Goal: Information Seeking & Learning: Check status

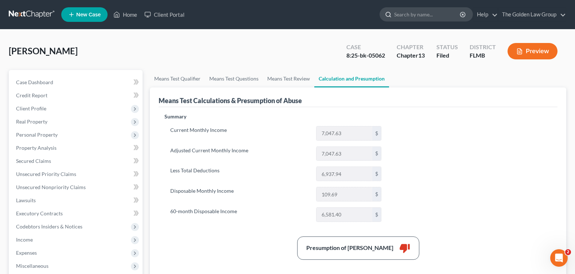
click at [409, 16] on input "search" at bounding box center [427, 14] width 67 height 13
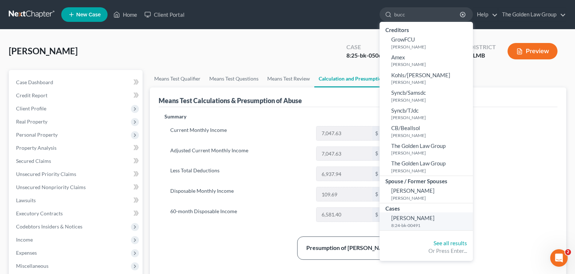
type input "bucc"
click at [399, 217] on span "[PERSON_NAME]" at bounding box center [412, 218] width 43 height 7
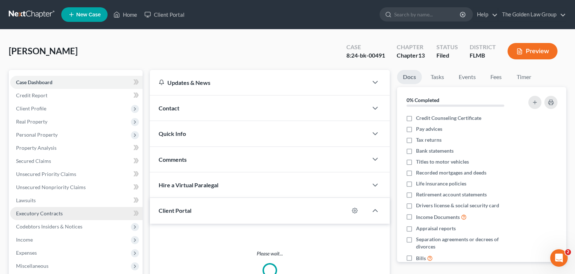
scroll to position [126, 0]
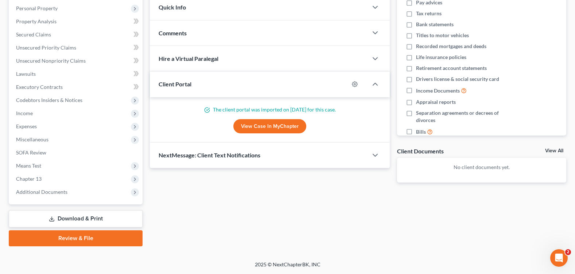
click at [61, 195] on span "Additional Documents" at bounding box center [76, 192] width 132 height 13
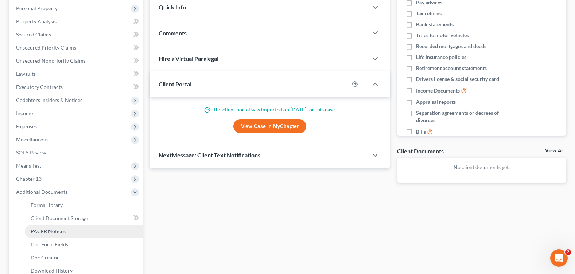
click at [62, 230] on span "PACER Notices" at bounding box center [48, 231] width 35 height 6
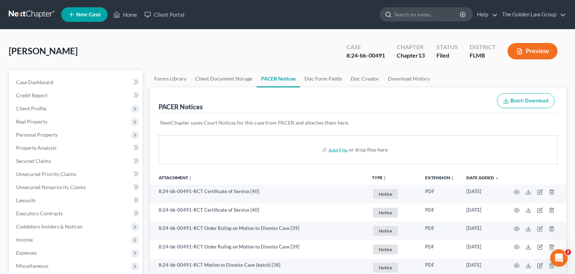
click at [417, 13] on input "search" at bounding box center [427, 14] width 67 height 13
type input "holcomb"
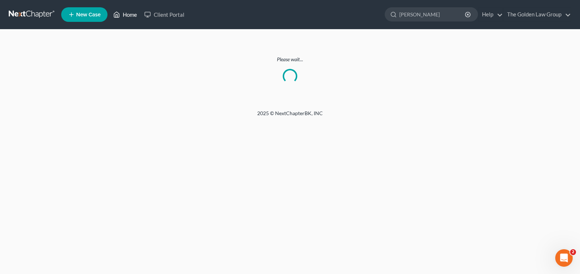
click at [128, 16] on link "Home" at bounding box center [125, 14] width 31 height 13
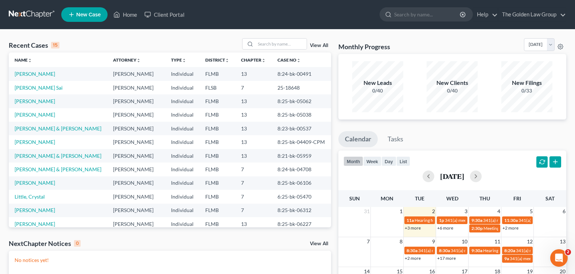
click at [48, 102] on td "[PERSON_NAME]" at bounding box center [58, 100] width 98 height 13
click at [43, 100] on link "[PERSON_NAME]" at bounding box center [35, 101] width 40 height 6
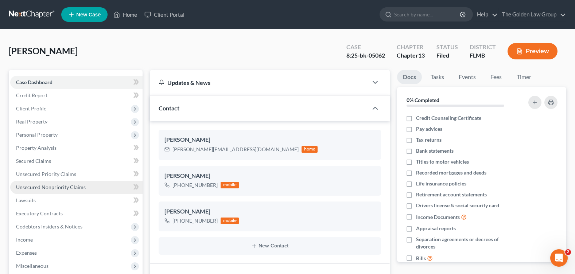
click at [66, 187] on span "Unsecured Nonpriority Claims" at bounding box center [51, 187] width 70 height 6
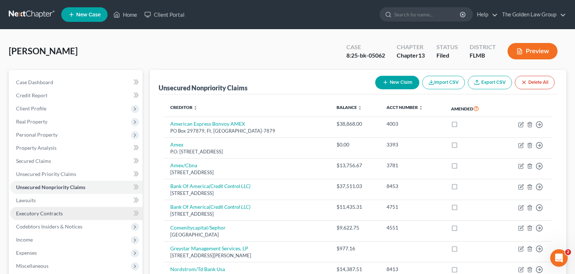
click at [55, 215] on span "Executory Contracts" at bounding box center [39, 213] width 47 height 6
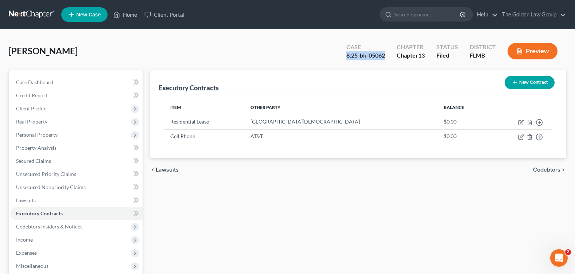
drag, startPoint x: 345, startPoint y: 54, endPoint x: 390, endPoint y: 56, distance: 44.5
click at [390, 56] on div "Case 8:25-bk-05062" at bounding box center [365, 52] width 50 height 22
copy div "8:25-bk-05062"
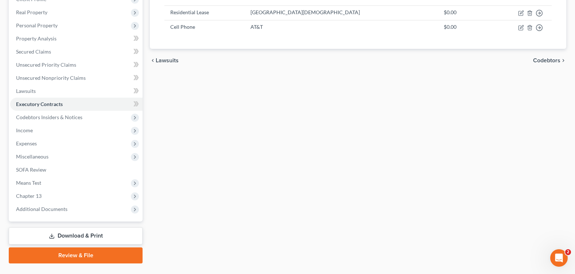
scroll to position [126, 0]
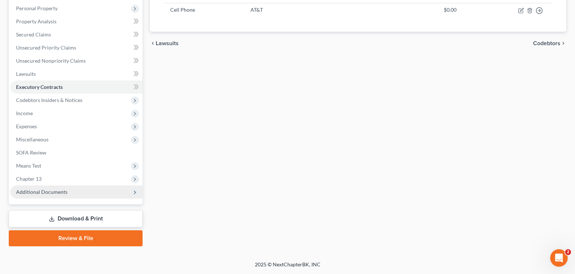
click at [46, 194] on span "Additional Documents" at bounding box center [41, 192] width 51 height 6
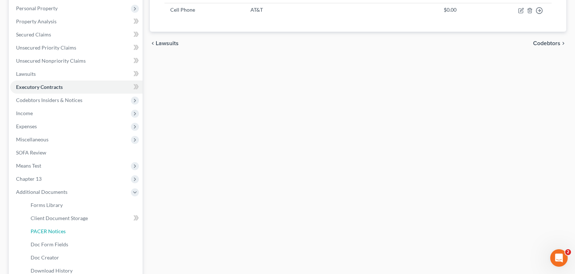
click at [50, 229] on span "PACER Notices" at bounding box center [48, 231] width 35 height 6
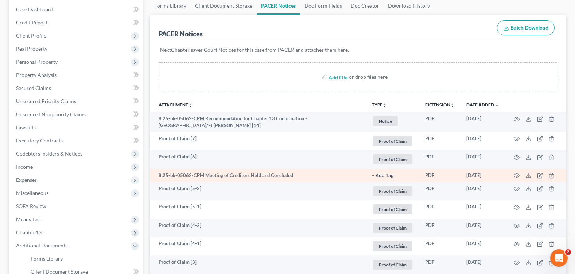
scroll to position [219, 0]
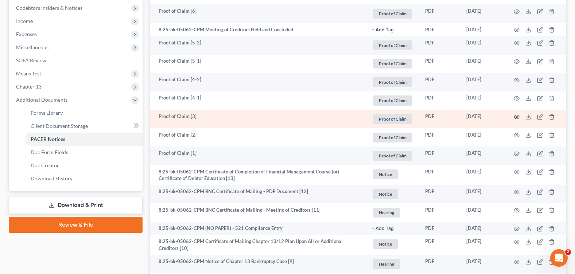
click at [517, 114] on icon "button" at bounding box center [517, 117] width 6 height 6
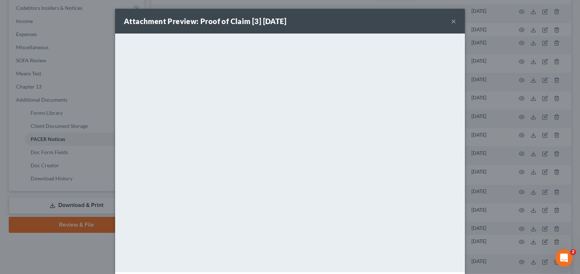
click at [451, 20] on button "×" at bounding box center [453, 21] width 5 height 9
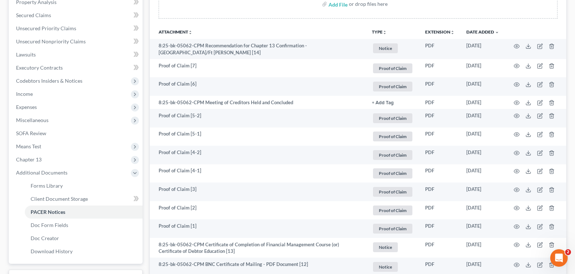
scroll to position [0, 0]
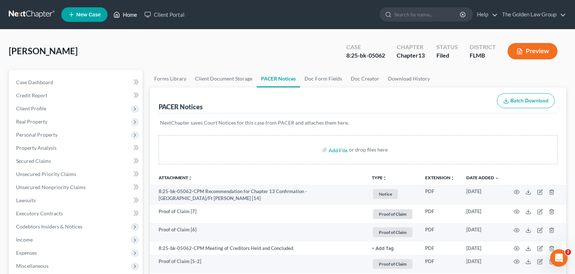
click at [125, 15] on link "Home" at bounding box center [125, 14] width 31 height 13
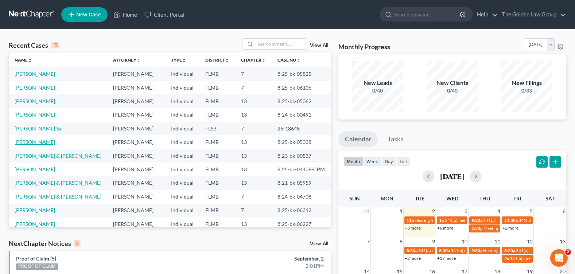
click at [32, 143] on link "[PERSON_NAME]" at bounding box center [35, 142] width 40 height 6
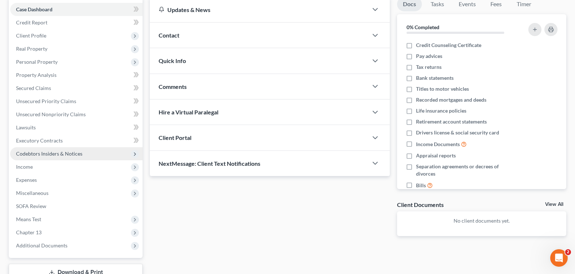
scroll to position [109, 0]
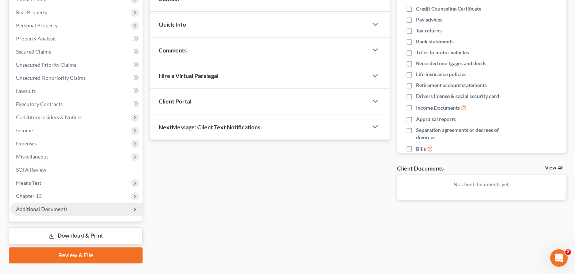
click at [48, 194] on span "Chapter 13" at bounding box center [76, 196] width 132 height 13
click at [48, 207] on span "Additional Documents" at bounding box center [41, 209] width 51 height 6
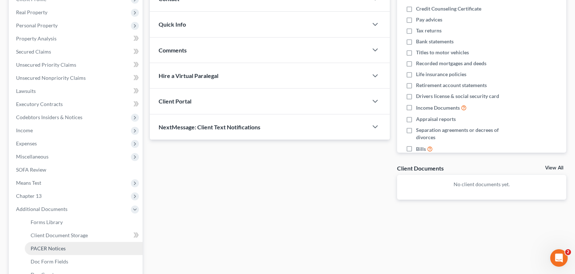
click at [59, 249] on span "PACER Notices" at bounding box center [48, 248] width 35 height 6
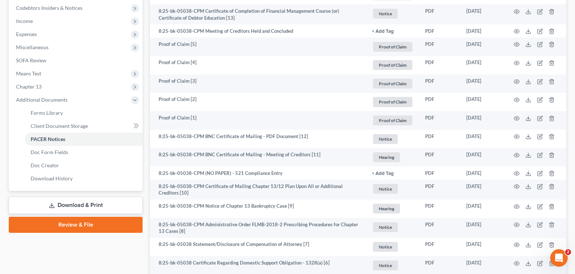
scroll to position [255, 0]
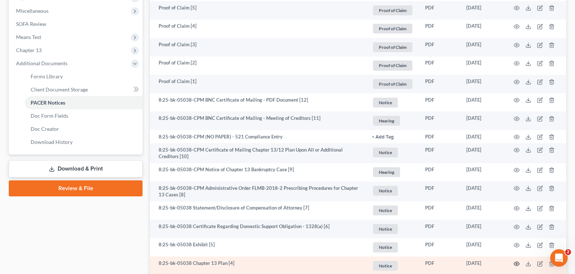
click at [515, 262] on icon "button" at bounding box center [517, 264] width 6 height 6
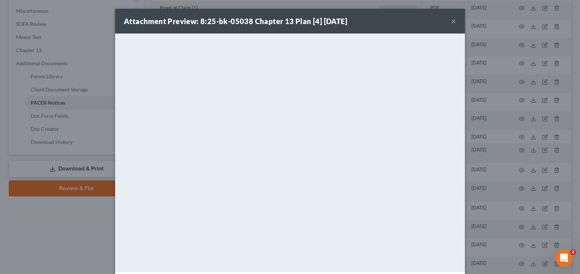
click at [453, 23] on button "×" at bounding box center [453, 21] width 5 height 9
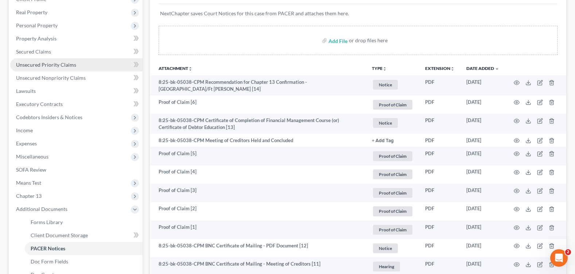
scroll to position [73, 0]
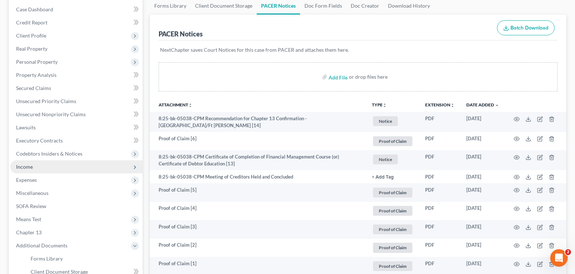
click at [50, 172] on span "Income" at bounding box center [76, 166] width 132 height 13
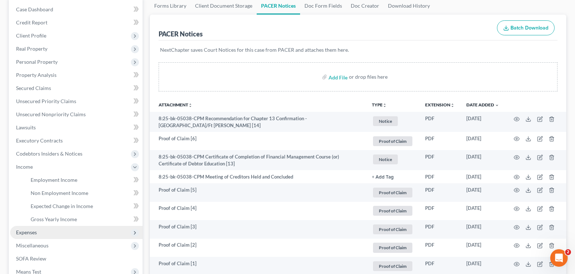
click at [52, 231] on span "Expenses" at bounding box center [76, 232] width 132 height 13
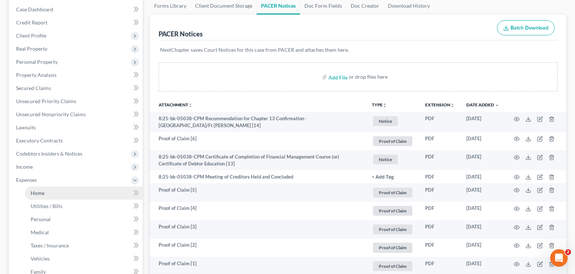
click at [52, 197] on link "Home" at bounding box center [84, 193] width 118 height 13
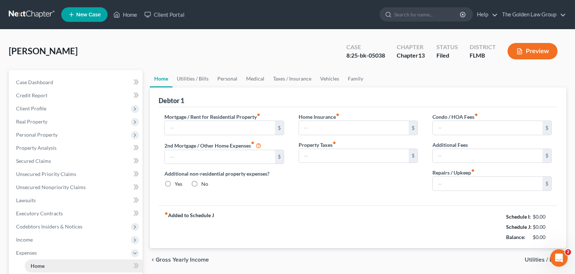
type input "2,486.00"
type input "0.00"
radio input "true"
type input "0.00"
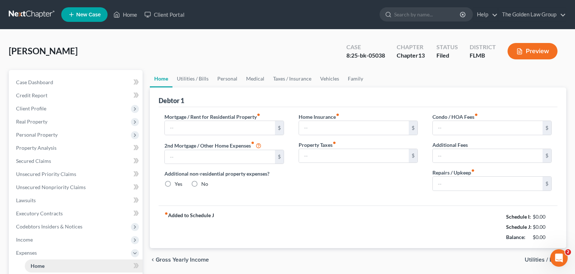
type input "18.76"
type input "0.00"
type input "100.00"
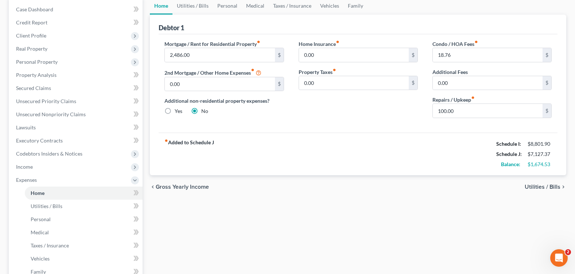
scroll to position [182, 0]
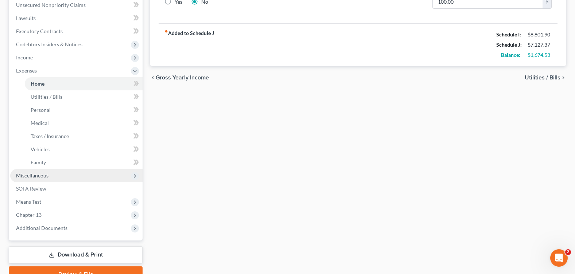
click at [47, 180] on span "Miscellaneous" at bounding box center [76, 175] width 132 height 13
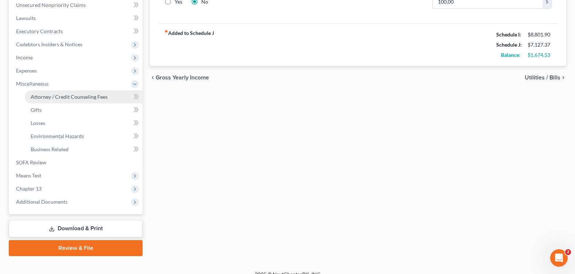
click at [54, 97] on span "Attorney / Credit Counseling Fees" at bounding box center [69, 97] width 77 height 6
select select "1"
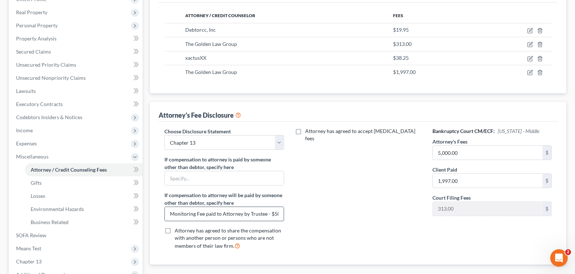
scroll to position [0, 10]
drag, startPoint x: 167, startPoint y: 214, endPoint x: 282, endPoint y: 217, distance: 114.9
click at [282, 217] on input "Monitoring Fee paid to Attorney by Trustee - $50/mo." at bounding box center [224, 214] width 118 height 14
click at [312, 234] on div "Attorney has agreed to accept retainer fees" at bounding box center [358, 192] width 134 height 128
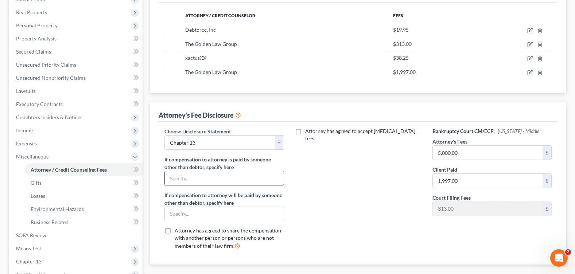
click at [230, 176] on input "text" at bounding box center [224, 178] width 118 height 14
paste input "Monitoring Fee paid to Attorney by Trustee - $50/mo."
type input "Monitoring Fee paid to Attorney by Trustee - $50/mo."
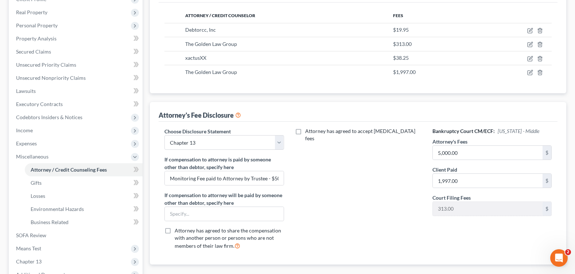
click at [336, 211] on div "Attorney has agreed to accept retainer fees" at bounding box center [358, 192] width 134 height 128
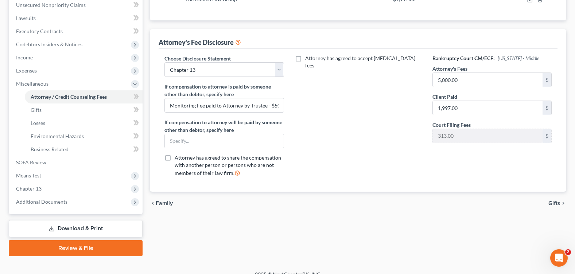
scroll to position [192, 0]
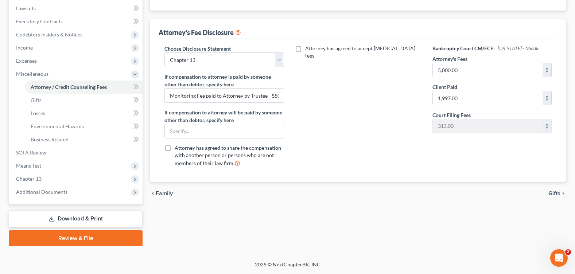
click at [102, 218] on link "Download & Print" at bounding box center [76, 218] width 134 height 17
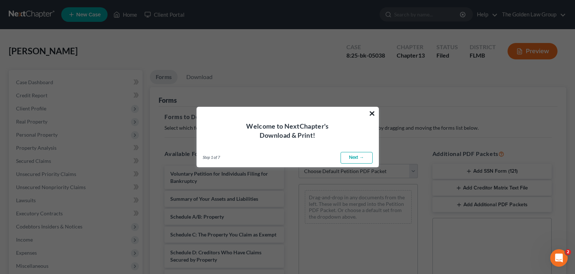
click at [371, 113] on button "×" at bounding box center [372, 114] width 7 height 12
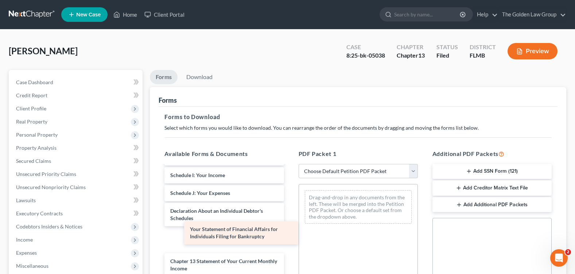
scroll to position [182, 0]
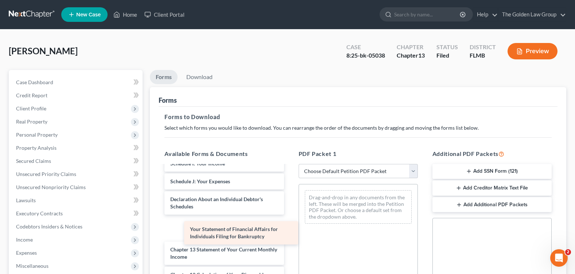
drag, startPoint x: 235, startPoint y: 239, endPoint x: 230, endPoint y: 234, distance: 8.0
click at [234, 236] on div "Your Statement of Financial Affairs for Individuals Filing for Bankruptcy Volun…" at bounding box center [224, 176] width 131 height 385
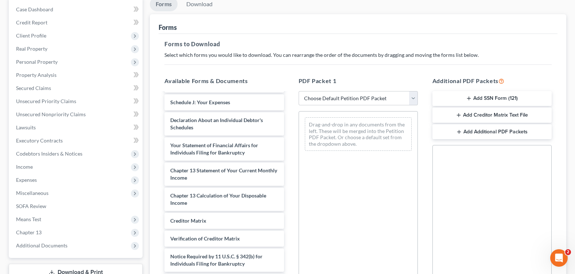
scroll to position [146, 0]
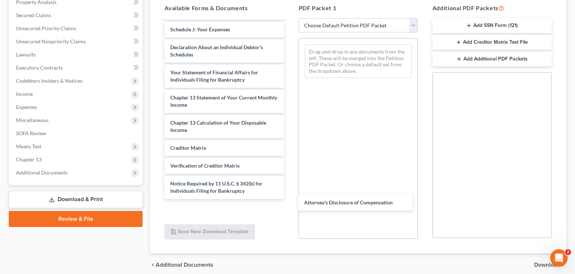
drag, startPoint x: 214, startPoint y: 213, endPoint x: 223, endPoint y: 213, distance: 8.7
click at [289, 207] on div "Attorney's Disclosure of Compensation Voluntary Petition for Individuals Filing…" at bounding box center [224, 24] width 131 height 385
click at [538, 265] on span "Download" at bounding box center [547, 265] width 26 height 6
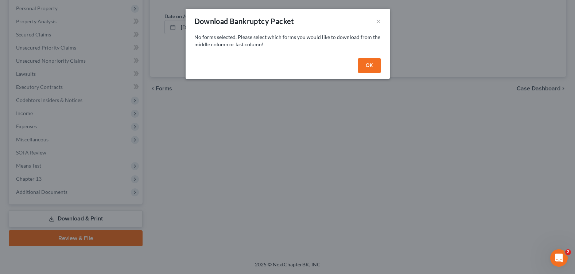
scroll to position [126, 0]
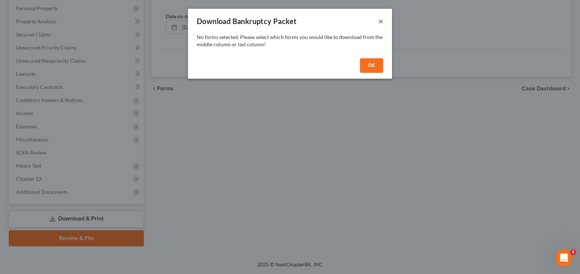
click at [379, 18] on button "×" at bounding box center [380, 21] width 5 height 9
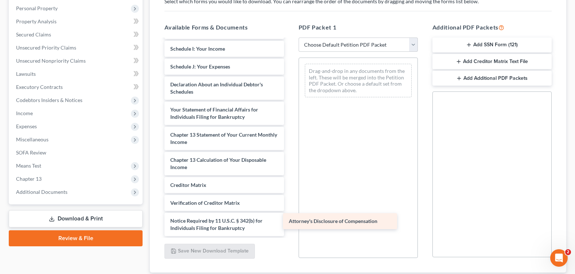
scroll to position [178, 0]
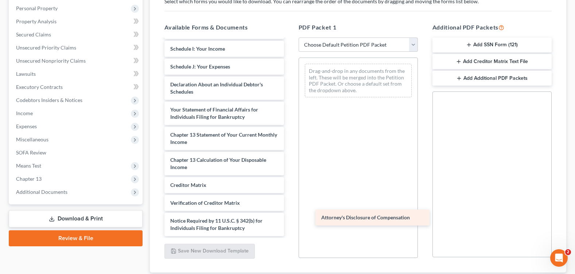
drag, startPoint x: 246, startPoint y: 229, endPoint x: 397, endPoint y: 218, distance: 151.3
click at [289, 218] on div "Attorney's Disclosure of Compensation Voluntary Petition for Individuals Filing…" at bounding box center [224, 52] width 131 height 367
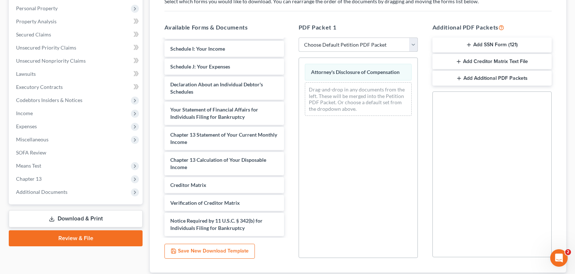
click at [412, 40] on select "Choose Default Petition PDF Packet Complete Bankruptcy Petition (all forms and …" at bounding box center [358, 45] width 119 height 15
select select "2"
click at [299, 38] on select "Choose Default Petition PDF Packet Complete Bankruptcy Petition (all forms and …" at bounding box center [358, 45] width 119 height 15
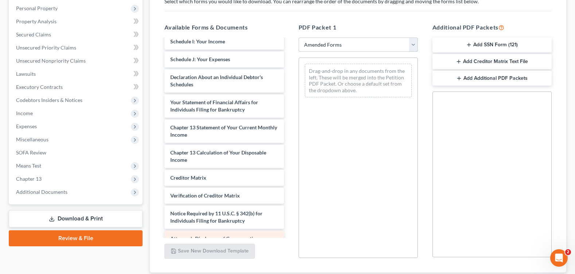
scroll to position [196, 0]
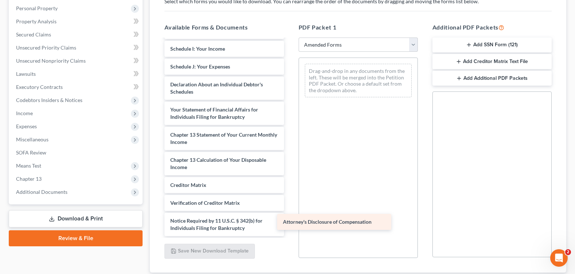
drag, startPoint x: 252, startPoint y: 227, endPoint x: 371, endPoint y: 217, distance: 119.7
click at [289, 220] on div "Attorney's Disclosure of Compensation Voluntary Petition for Individuals Filing…" at bounding box center [224, 52] width 131 height 367
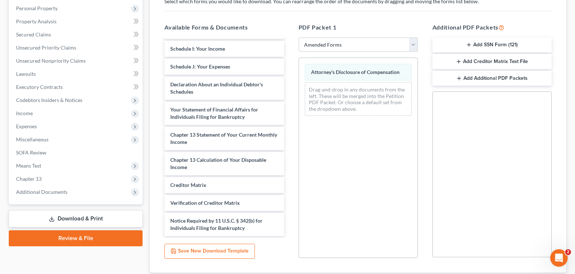
scroll to position [176, 0]
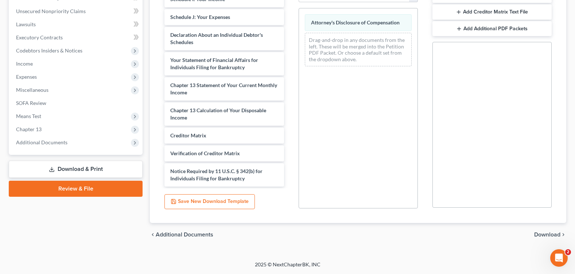
click at [534, 234] on span "Download" at bounding box center [547, 235] width 26 height 6
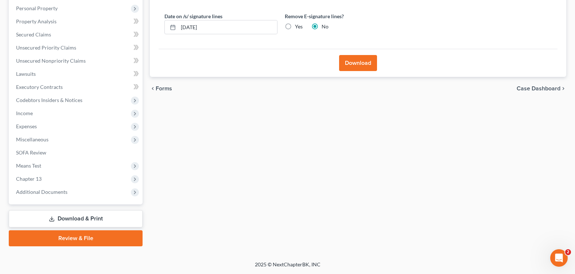
scroll to position [126, 0]
click at [295, 26] on label "Yes" at bounding box center [299, 26] width 8 height 7
click at [298, 26] on input "Yes" at bounding box center [300, 25] width 5 height 5
radio input "true"
click at [321, 27] on label "No" at bounding box center [324, 26] width 7 height 7
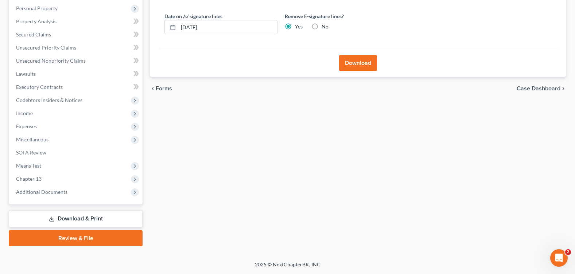
click at [324, 27] on input "No" at bounding box center [326, 25] width 5 height 5
radio input "true"
radio input "false"
click at [360, 65] on button "Download" at bounding box center [358, 63] width 38 height 16
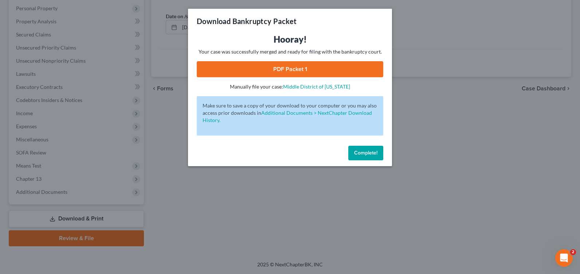
click at [297, 70] on link "PDF Packet 1" at bounding box center [290, 69] width 187 height 16
drag, startPoint x: 362, startPoint y: 153, endPoint x: 279, endPoint y: 205, distance: 97.8
click at [362, 153] on span "Complete!" at bounding box center [365, 153] width 23 height 6
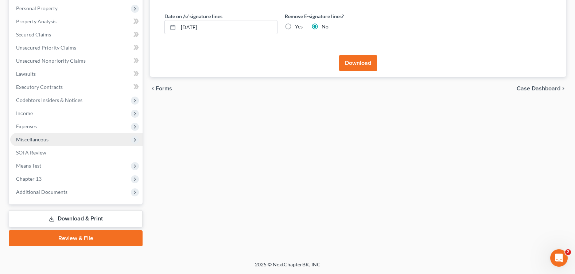
click at [53, 140] on span "Miscellaneous" at bounding box center [76, 139] width 132 height 13
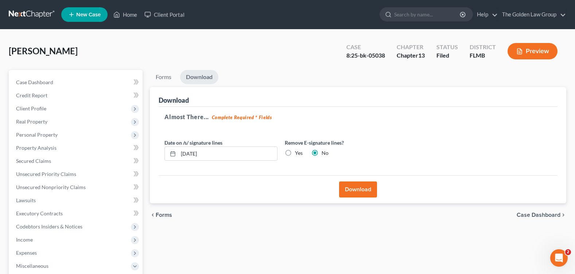
scroll to position [192, 0]
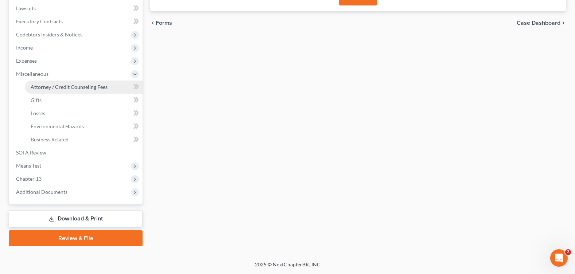
click at [62, 84] on span "Attorney / Credit Counseling Fees" at bounding box center [69, 87] width 77 height 6
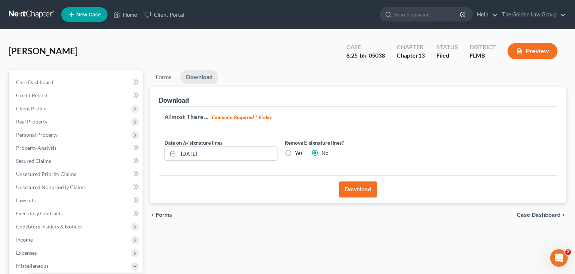
select select "1"
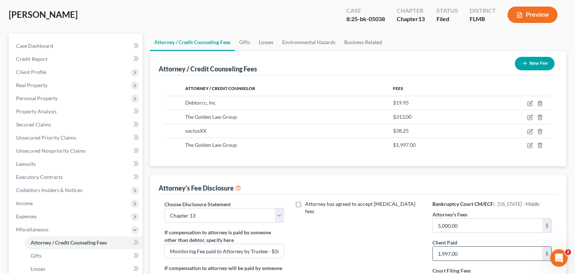
scroll to position [109, 0]
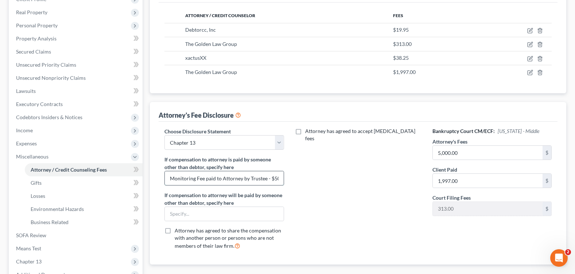
click at [222, 176] on input "Monitoring Fee paid to Attorney by Trustee - $50/mo." at bounding box center [224, 178] width 118 height 14
click at [217, 213] on input "text" at bounding box center [224, 214] width 118 height 14
paste input "Monitoring Fee paid to Attorney by Trustee - $50/mo."
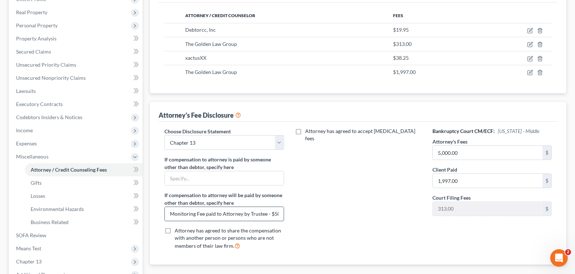
scroll to position [0, 10]
type input "Monitoring Fee paid to Attorney by Trustee - $50/mo."
click at [343, 222] on div "Attorney has agreed to accept retainer fees" at bounding box center [358, 192] width 134 height 128
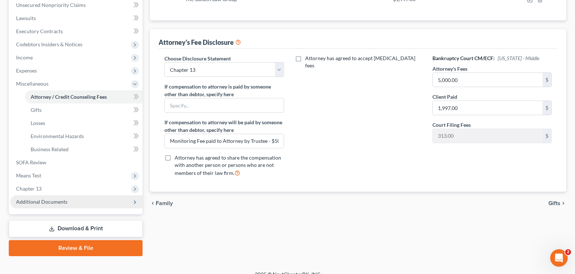
scroll to position [192, 0]
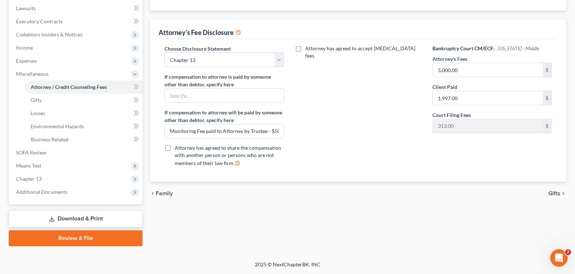
click at [55, 221] on link "Download & Print" at bounding box center [76, 218] width 134 height 17
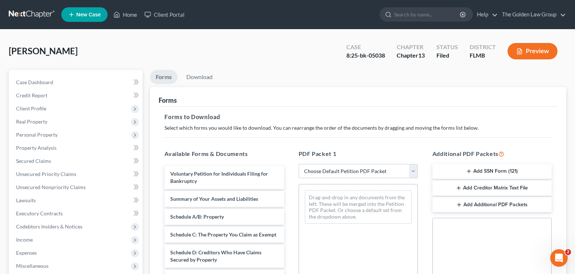
click at [373, 173] on select "Choose Default Petition PDF Packet Complete Bankruptcy Petition (all forms and …" at bounding box center [358, 171] width 119 height 15
select select "2"
click at [299, 164] on select "Choose Default Petition PDF Packet Complete Bankruptcy Petition (all forms and …" at bounding box center [358, 171] width 119 height 15
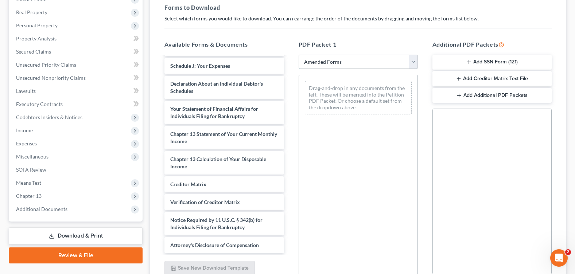
scroll to position [146, 0]
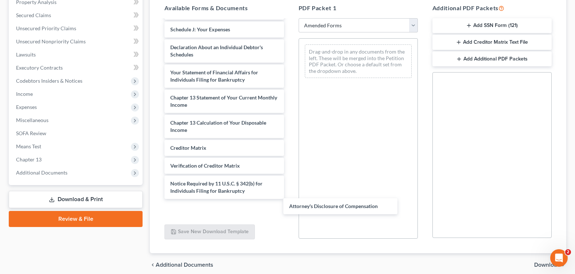
drag, startPoint x: 235, startPoint y: 210, endPoint x: 250, endPoint y: 210, distance: 15.3
click at [289, 207] on div "Attorney's Disclosure of Compensation Voluntary Petition for Individuals Filing…" at bounding box center [224, 24] width 131 height 385
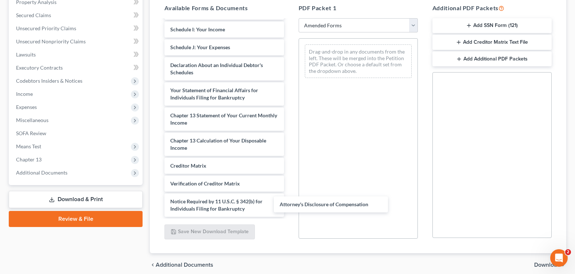
scroll to position [178, 0]
drag, startPoint x: 253, startPoint y: 204, endPoint x: 387, endPoint y: 197, distance: 134.4
click at [289, 197] on div "Attorney's Disclosure of Compensation Voluntary Petition for Individuals Filing…" at bounding box center [224, 32] width 131 height 367
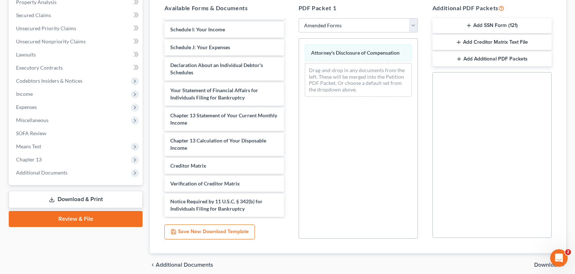
drag, startPoint x: 537, startPoint y: 266, endPoint x: 537, endPoint y: 259, distance: 7.7
click at [537, 266] on span "Download" at bounding box center [547, 265] width 26 height 6
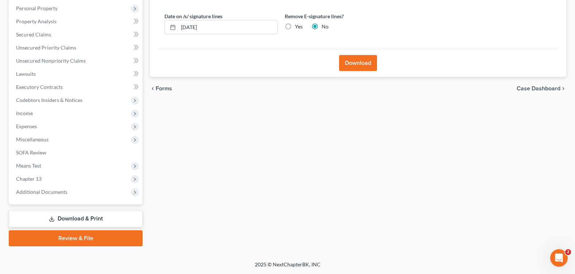
scroll to position [126, 0]
click at [360, 61] on button "Download" at bounding box center [358, 63] width 38 height 16
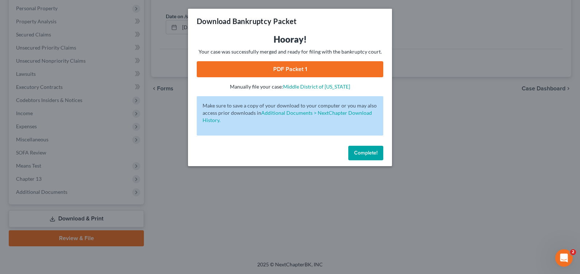
click at [273, 69] on link "PDF Packet 1" at bounding box center [290, 69] width 187 height 16
click at [356, 152] on span "Complete!" at bounding box center [365, 153] width 23 height 6
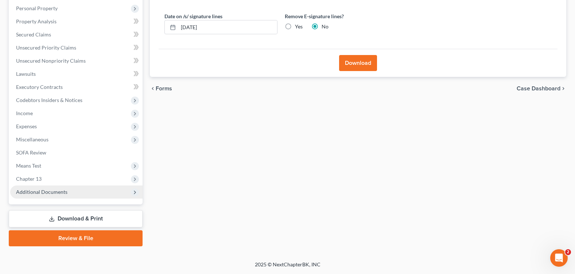
click at [63, 189] on span "Additional Documents" at bounding box center [41, 192] width 51 height 6
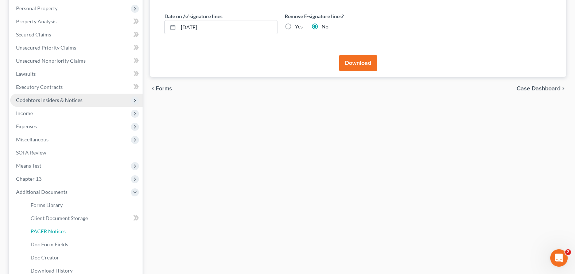
click at [63, 232] on span "PACER Notices" at bounding box center [48, 231] width 35 height 6
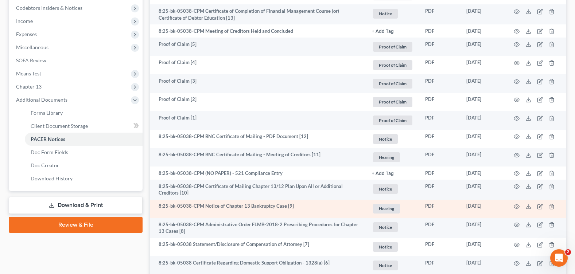
scroll to position [362, 0]
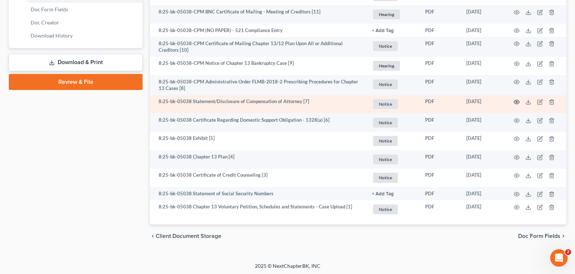
click at [515, 101] on icon "button" at bounding box center [517, 102] width 6 height 6
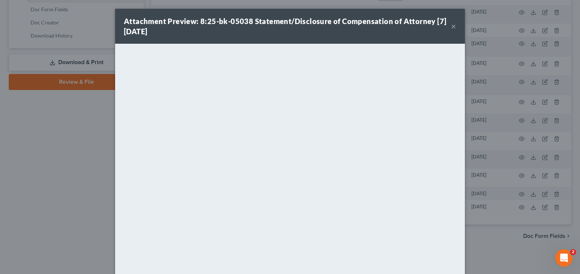
click at [451, 24] on button "×" at bounding box center [453, 26] width 5 height 9
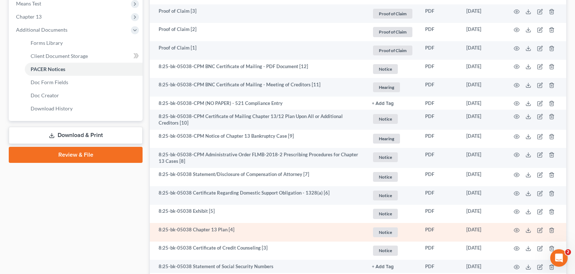
scroll to position [325, 0]
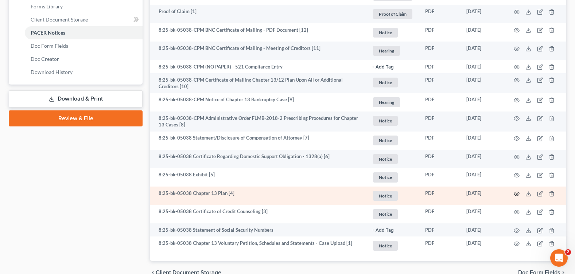
click at [514, 194] on icon "button" at bounding box center [517, 194] width 6 height 6
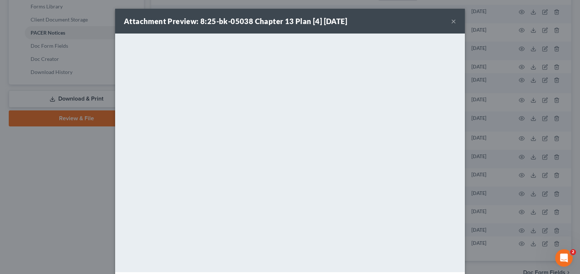
click at [452, 22] on button "×" at bounding box center [453, 21] width 5 height 9
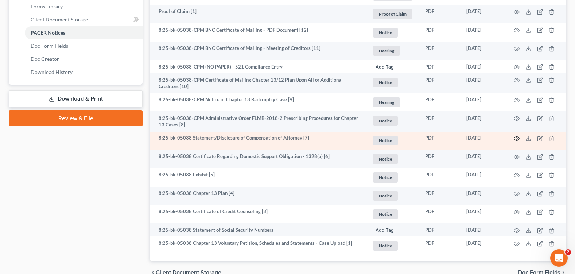
click at [518, 136] on icon "button" at bounding box center [517, 139] width 6 height 6
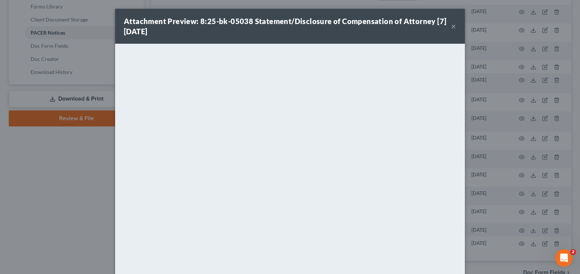
click at [451, 27] on button "×" at bounding box center [453, 26] width 5 height 9
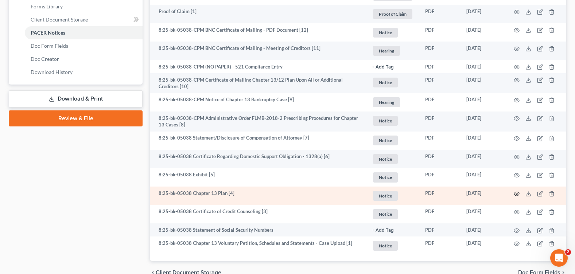
click at [518, 192] on icon "button" at bounding box center [517, 194] width 6 height 6
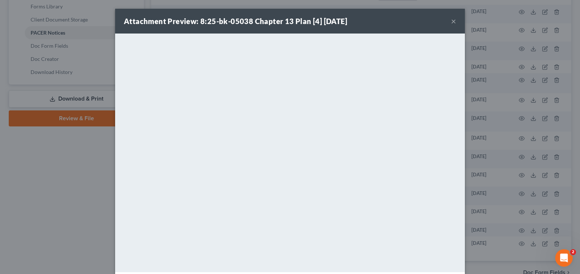
click at [454, 20] on div "Attachment Preview: 8:25-bk-05038 Chapter 13 Plan [4] 07/23/2025 ×" at bounding box center [290, 21] width 350 height 25
click at [451, 20] on button "×" at bounding box center [453, 21] width 5 height 9
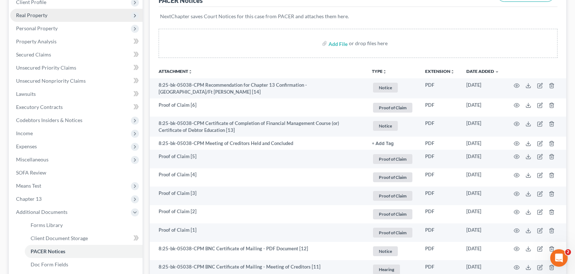
scroll to position [34, 0]
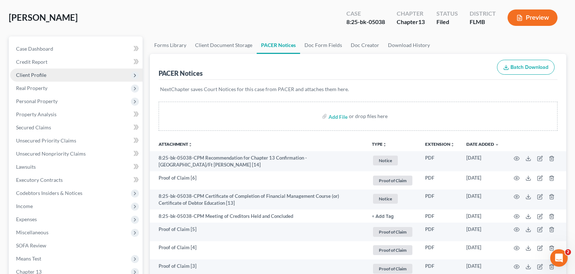
click at [59, 77] on span "Client Profile" at bounding box center [76, 75] width 132 height 13
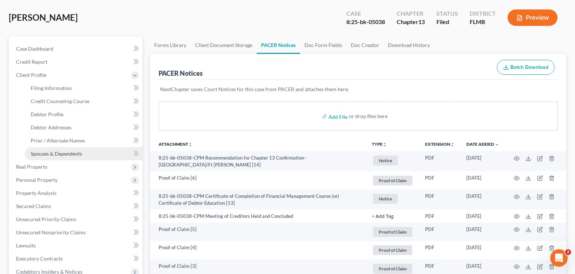
click at [86, 152] on link "Spouses & Dependents" at bounding box center [84, 153] width 118 height 13
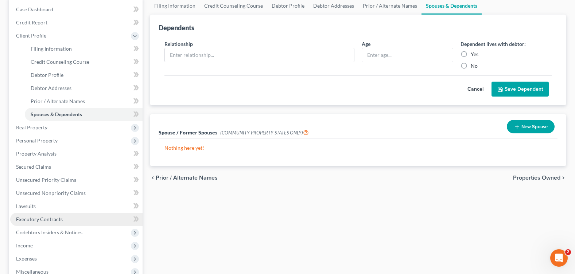
scroll to position [109, 0]
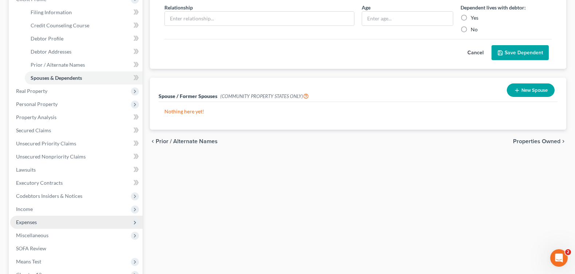
click at [55, 222] on span "Expenses" at bounding box center [76, 222] width 132 height 13
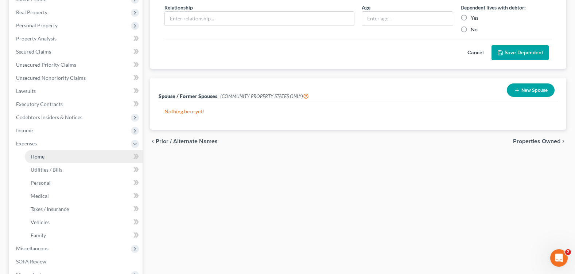
click at [61, 161] on link "Home" at bounding box center [84, 156] width 118 height 13
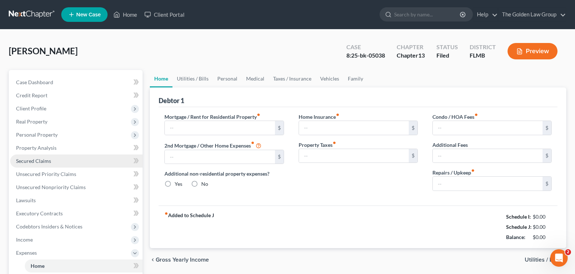
type input "2,486.00"
type input "0.00"
radio input "true"
type input "0.00"
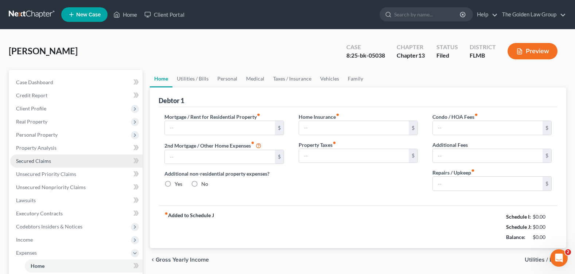
type input "18.76"
type input "0.00"
type input "100.00"
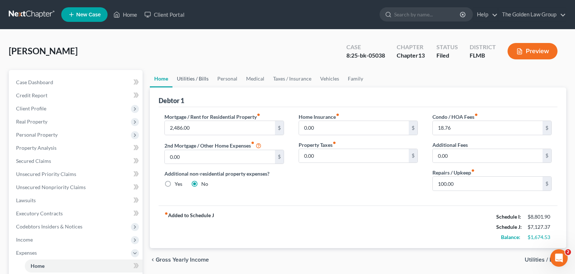
click at [185, 75] on link "Utilities / Bills" at bounding box center [192, 78] width 40 height 17
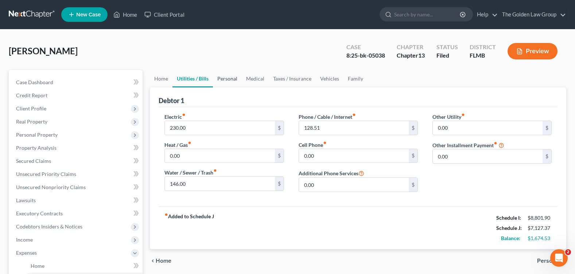
click at [224, 81] on link "Personal" at bounding box center [227, 78] width 29 height 17
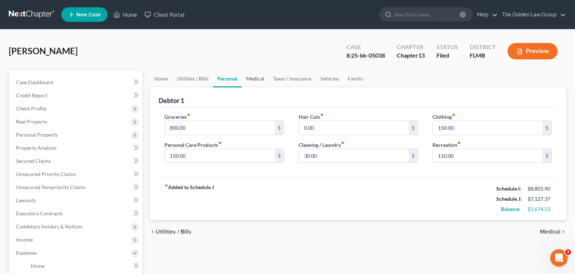
click at [257, 81] on link "Medical" at bounding box center [255, 78] width 27 height 17
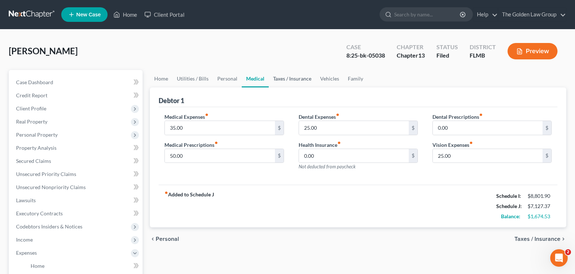
click at [291, 81] on link "Taxes / Insurance" at bounding box center [292, 78] width 47 height 17
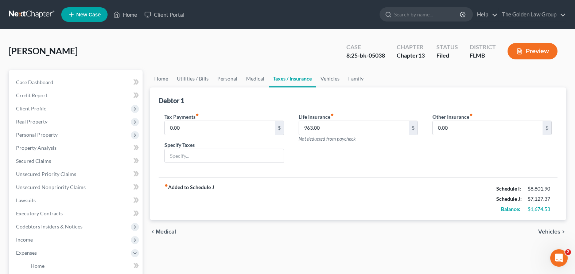
click at [331, 87] on div "Debtor 1" at bounding box center [358, 97] width 399 height 20
click at [330, 79] on link "Vehicles" at bounding box center [330, 78] width 28 height 17
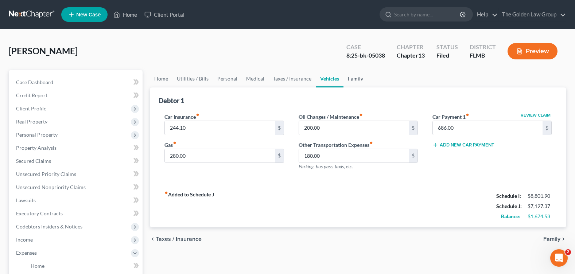
click at [348, 78] on link "Family" at bounding box center [355, 78] width 24 height 17
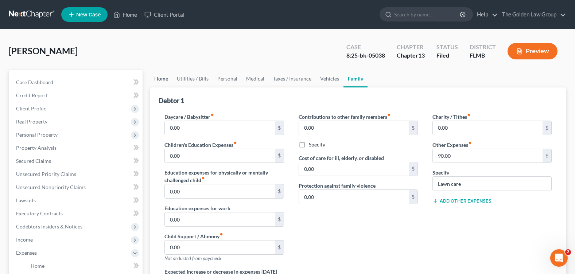
click at [153, 78] on link "Home" at bounding box center [161, 78] width 23 height 17
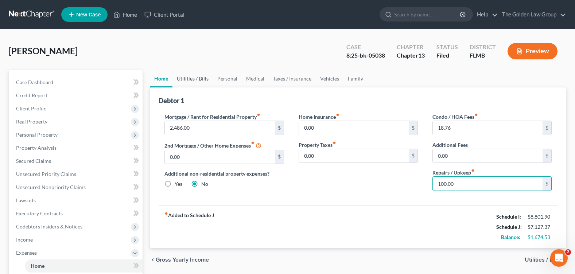
click at [195, 77] on link "Utilities / Bills" at bounding box center [192, 78] width 40 height 17
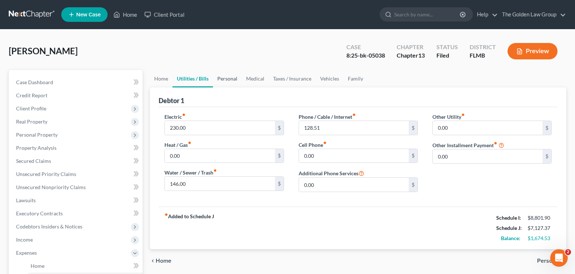
click at [234, 78] on link "Personal" at bounding box center [227, 78] width 29 height 17
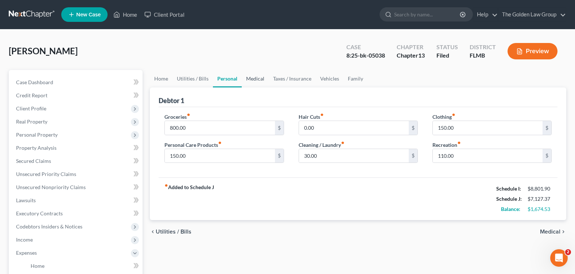
click at [252, 78] on link "Medical" at bounding box center [255, 78] width 27 height 17
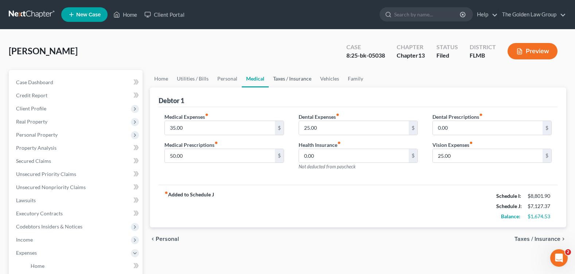
click at [297, 78] on link "Taxes / Insurance" at bounding box center [292, 78] width 47 height 17
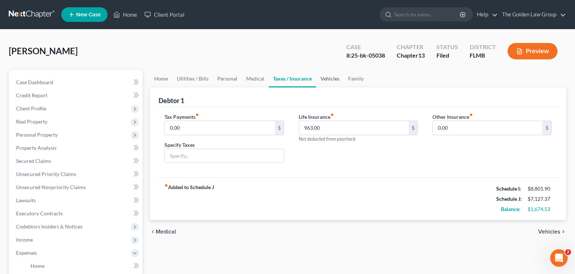
click at [331, 80] on link "Vehicles" at bounding box center [330, 78] width 28 height 17
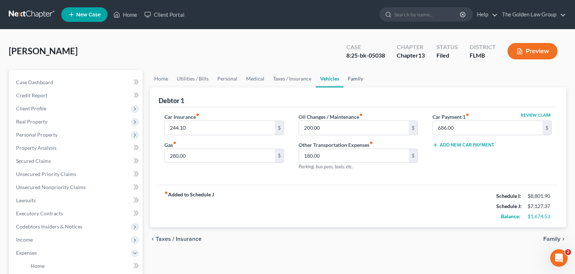
click at [353, 76] on link "Family" at bounding box center [355, 78] width 24 height 17
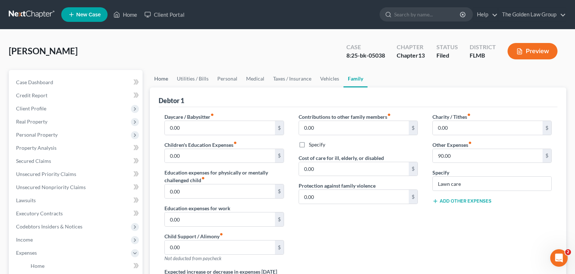
click at [165, 81] on link "Home" at bounding box center [161, 78] width 23 height 17
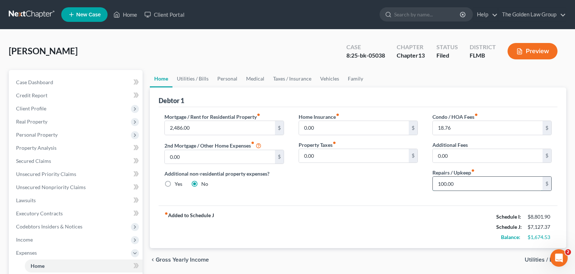
click at [464, 184] on input "100.00" at bounding box center [488, 184] width 110 height 14
type input "150"
click at [187, 79] on link "Utilities / Bills" at bounding box center [192, 78] width 40 height 17
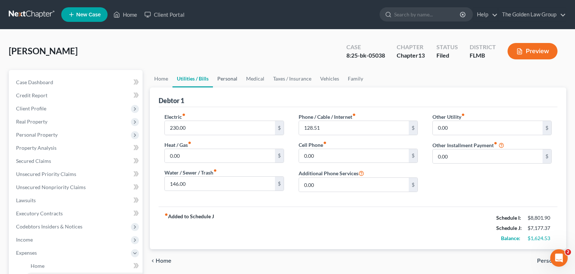
click at [230, 79] on link "Personal" at bounding box center [227, 78] width 29 height 17
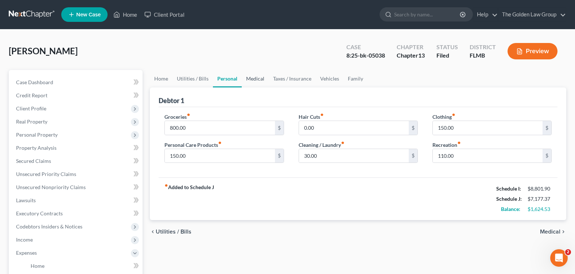
click at [256, 78] on link "Medical" at bounding box center [255, 78] width 27 height 17
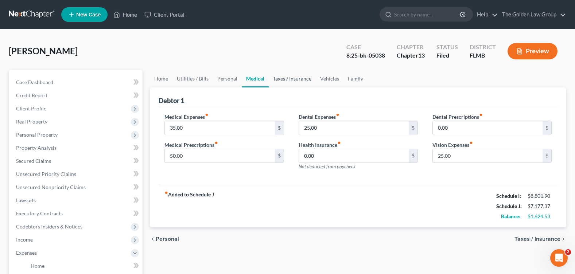
click at [288, 79] on link "Taxes / Insurance" at bounding box center [292, 78] width 47 height 17
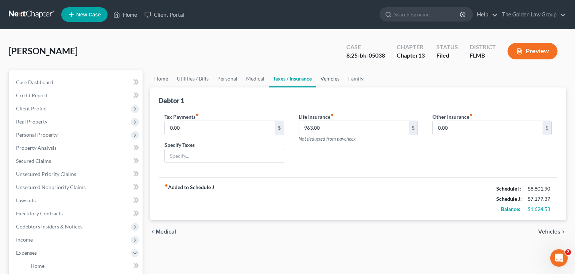
click at [330, 79] on link "Vehicles" at bounding box center [330, 78] width 28 height 17
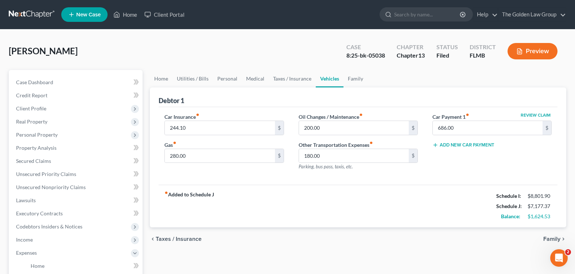
scroll to position [182, 0]
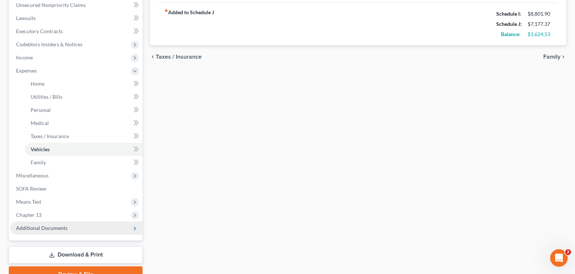
click at [53, 232] on span "Additional Documents" at bounding box center [76, 228] width 132 height 13
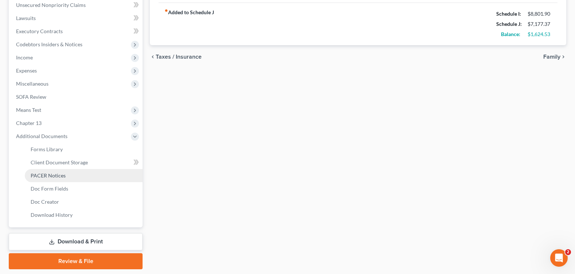
click at [51, 177] on span "PACER Notices" at bounding box center [48, 175] width 35 height 6
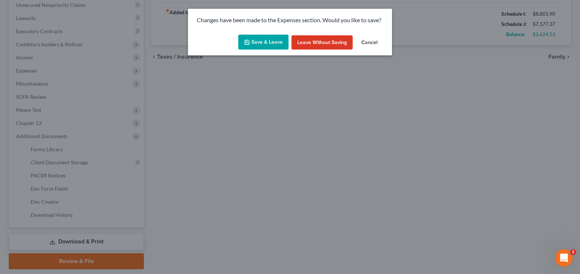
click at [264, 43] on button "Save & Leave" at bounding box center [263, 42] width 50 height 15
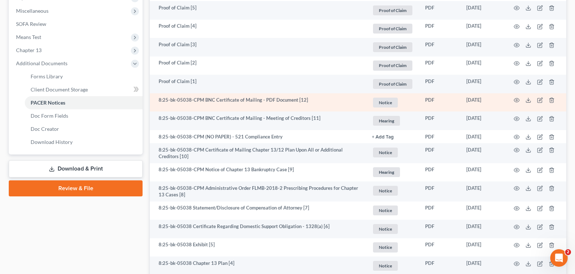
scroll to position [328, 0]
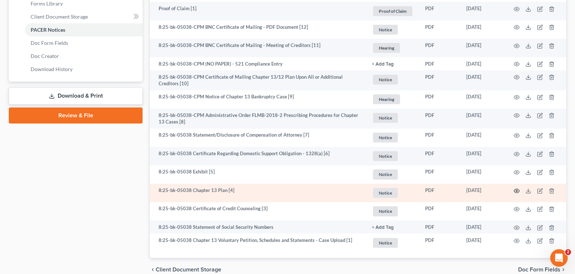
click at [519, 189] on icon "button" at bounding box center [516, 191] width 5 height 4
click at [514, 189] on icon "button" at bounding box center [517, 191] width 6 height 6
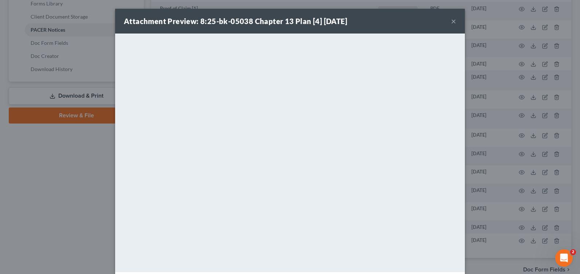
click at [451, 21] on button "×" at bounding box center [453, 21] width 5 height 9
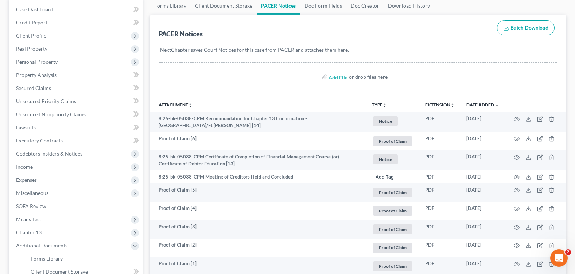
scroll to position [0, 0]
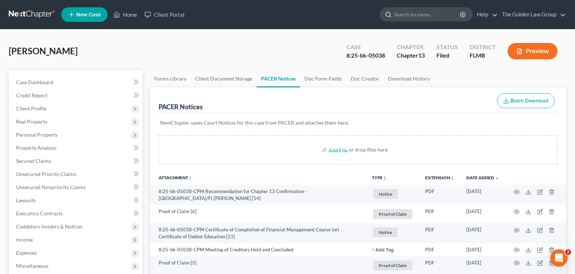
click at [400, 19] on input "search" at bounding box center [427, 14] width 67 height 13
type input "[PERSON_NAME]"
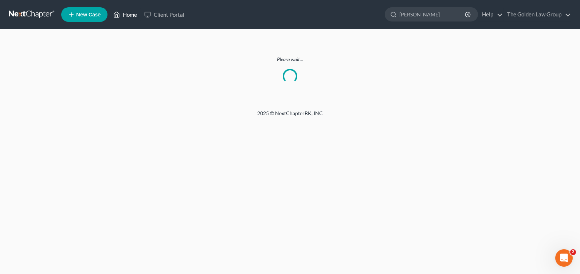
click at [134, 15] on link "Home" at bounding box center [125, 14] width 31 height 13
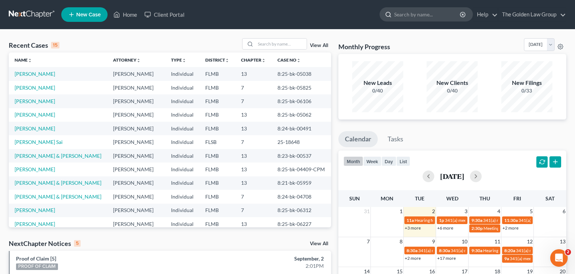
click at [424, 19] on input "search" at bounding box center [427, 14] width 67 height 13
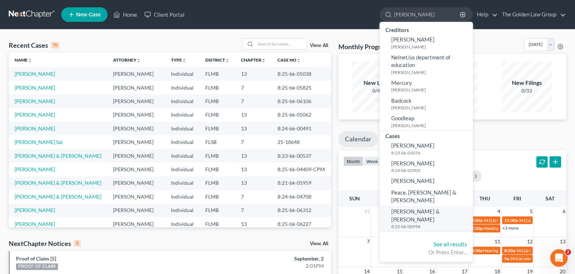
type input "[PERSON_NAME]"
click at [417, 208] on span "[PERSON_NAME] & [PERSON_NAME]" at bounding box center [415, 215] width 48 height 14
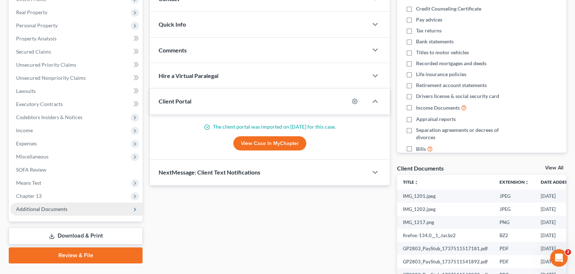
scroll to position [195, 0]
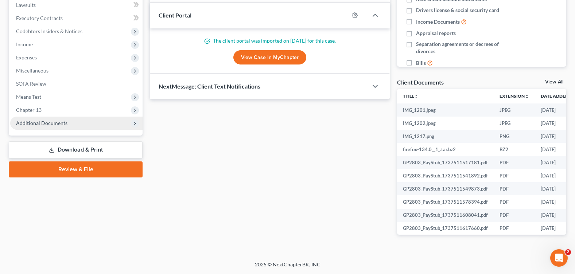
click at [65, 125] on span "Additional Documents" at bounding box center [41, 123] width 51 height 6
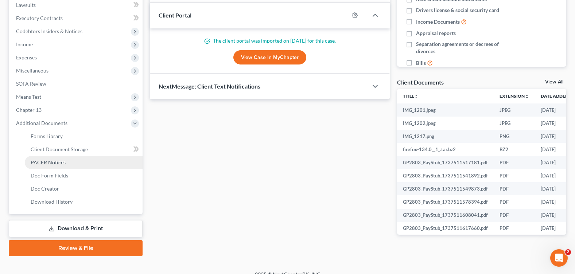
click at [68, 164] on link "PACER Notices" at bounding box center [84, 162] width 118 height 13
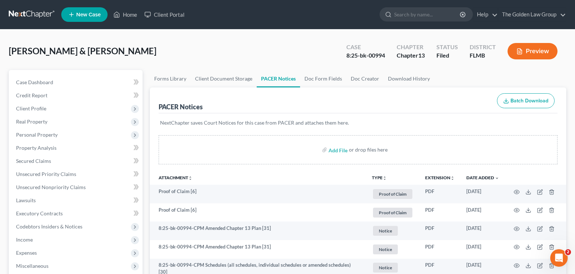
scroll to position [219, 0]
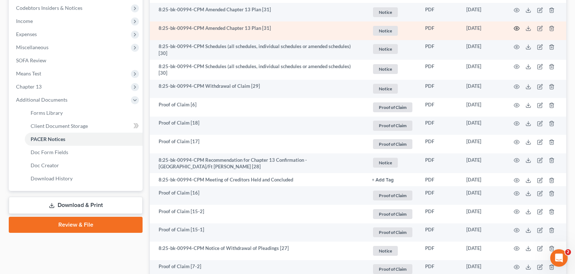
click at [518, 28] on icon "button" at bounding box center [517, 29] width 6 height 6
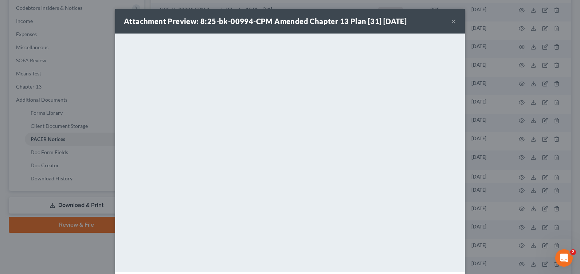
click at [452, 21] on button "×" at bounding box center [453, 21] width 5 height 9
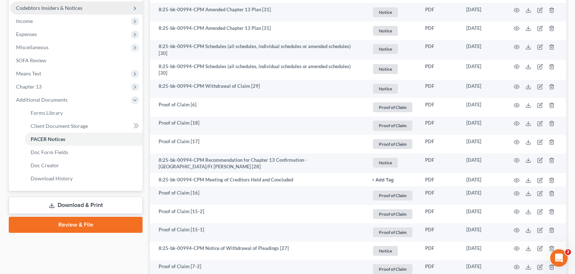
scroll to position [146, 0]
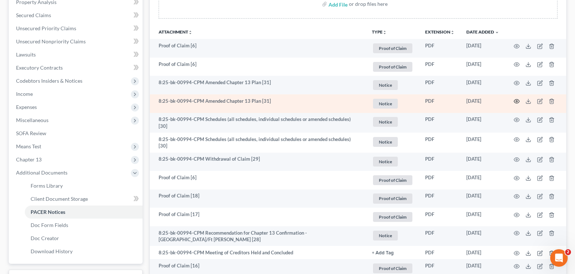
click at [514, 101] on icon "button" at bounding box center [517, 101] width 6 height 6
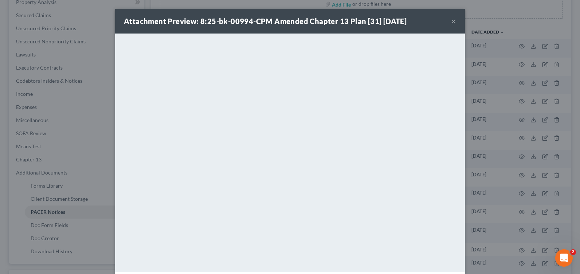
click at [452, 21] on button "×" at bounding box center [453, 21] width 5 height 9
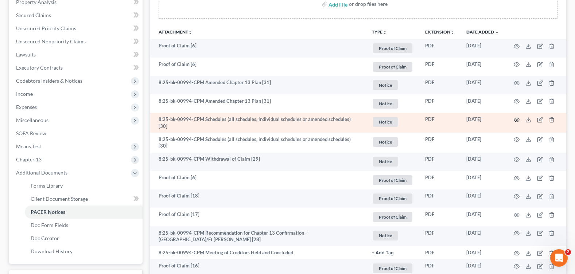
click at [516, 120] on circle "button" at bounding box center [516, 119] width 1 height 1
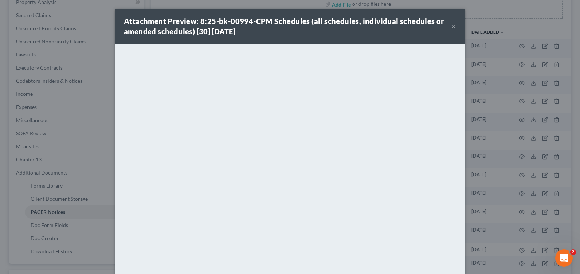
click at [451, 24] on button "×" at bounding box center [453, 26] width 5 height 9
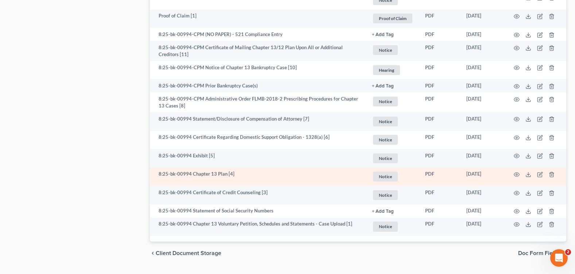
scroll to position [889, 0]
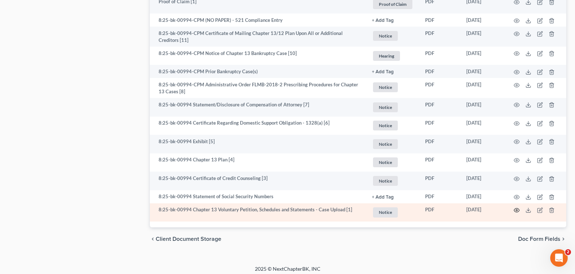
click at [515, 207] on icon "button" at bounding box center [517, 210] width 6 height 6
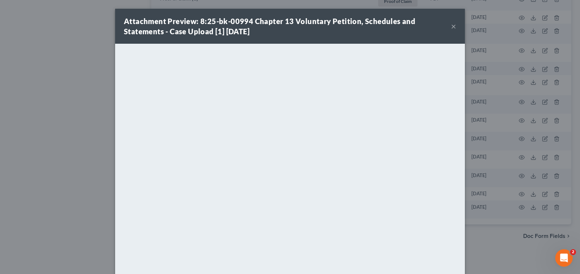
click at [452, 24] on button "×" at bounding box center [453, 26] width 5 height 9
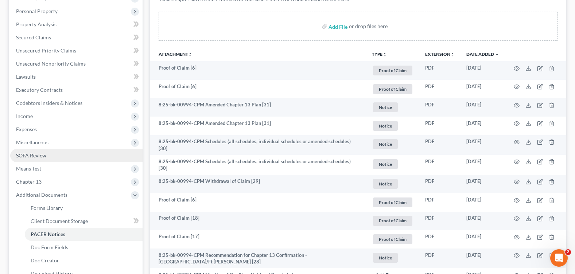
scroll to position [87, 0]
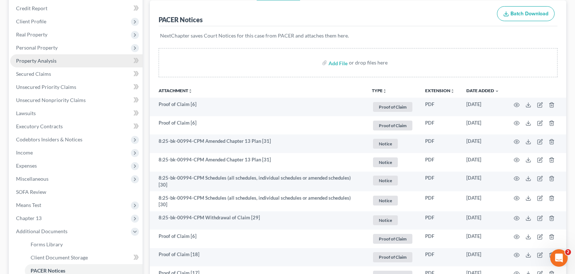
click at [52, 58] on span "Property Analysis" at bounding box center [36, 61] width 40 height 6
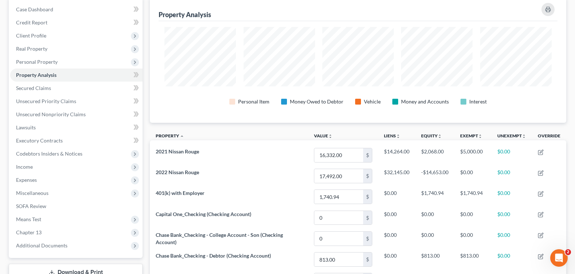
scroll to position [219, 0]
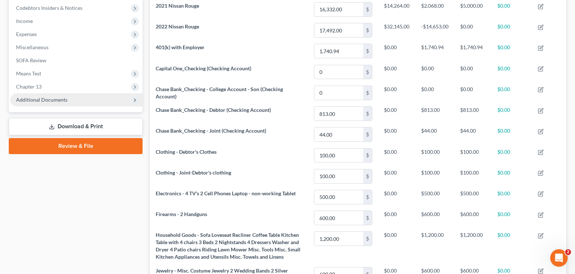
click at [47, 100] on span "Additional Documents" at bounding box center [41, 100] width 51 height 6
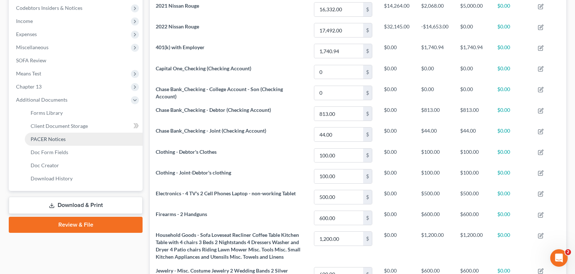
click at [67, 138] on link "PACER Notices" at bounding box center [84, 139] width 118 height 13
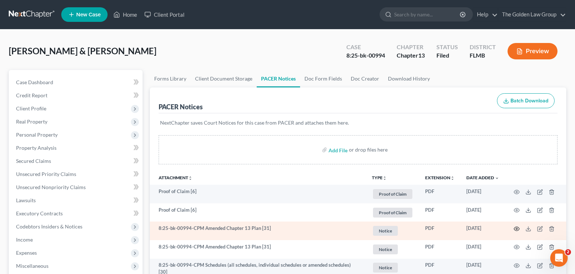
click at [517, 229] on icon "button" at bounding box center [517, 229] width 6 height 6
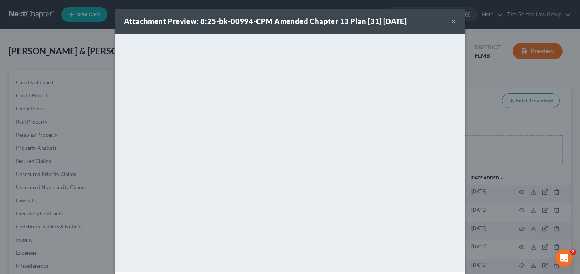
click at [451, 22] on button "×" at bounding box center [453, 21] width 5 height 9
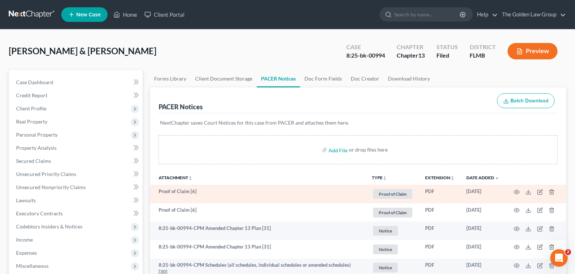
scroll to position [73, 0]
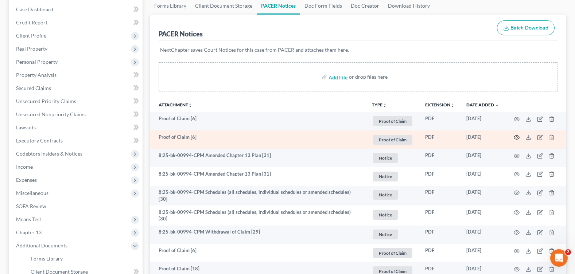
click at [517, 138] on icon "button" at bounding box center [517, 138] width 6 height 6
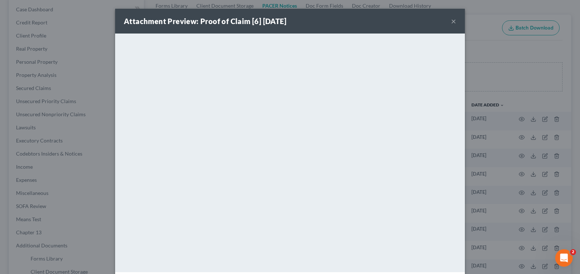
click at [451, 22] on button "×" at bounding box center [453, 21] width 5 height 9
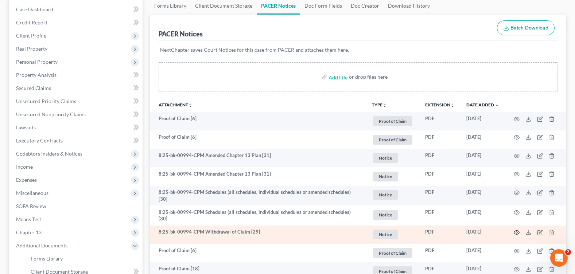
click at [516, 230] on icon "button" at bounding box center [517, 233] width 6 height 6
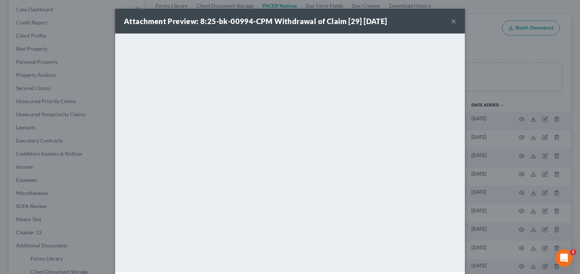
click at [451, 22] on button "×" at bounding box center [453, 21] width 5 height 9
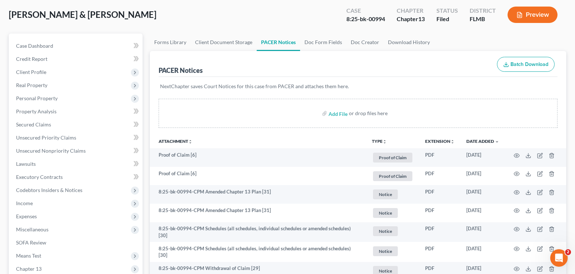
scroll to position [0, 0]
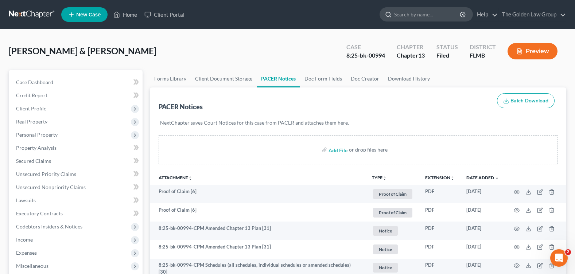
click at [411, 15] on input "search" at bounding box center [427, 14] width 67 height 13
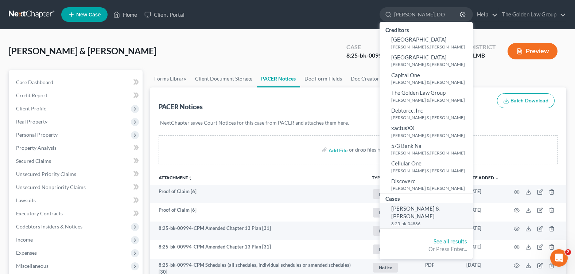
type input "[PERSON_NAME], DO"
click at [412, 212] on link "[PERSON_NAME] & [PERSON_NAME] 8:25-bk-04886" at bounding box center [425, 216] width 93 height 26
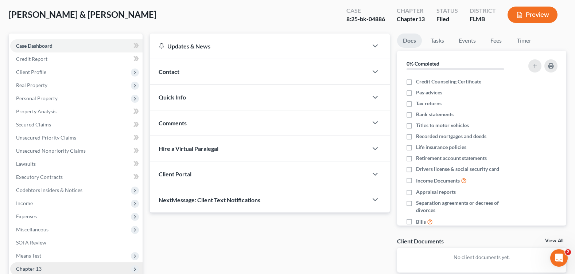
scroll to position [126, 0]
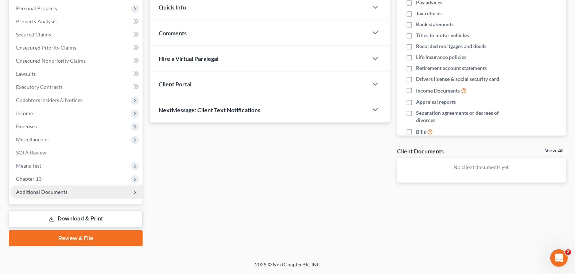
click at [63, 186] on span "Additional Documents" at bounding box center [76, 192] width 132 height 13
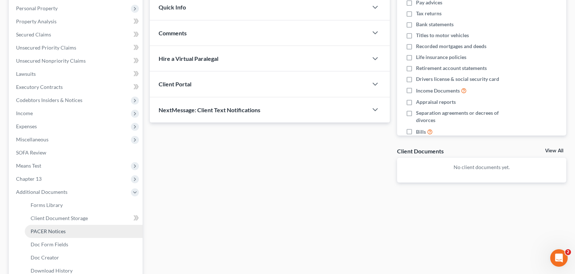
click at [60, 234] on span "PACER Notices" at bounding box center [48, 231] width 35 height 6
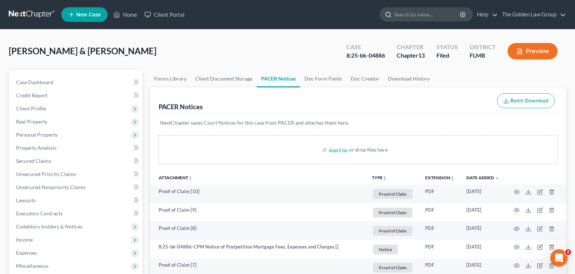
click at [415, 13] on input "search" at bounding box center [427, 14] width 67 height 13
type input "[PERSON_NAME]"
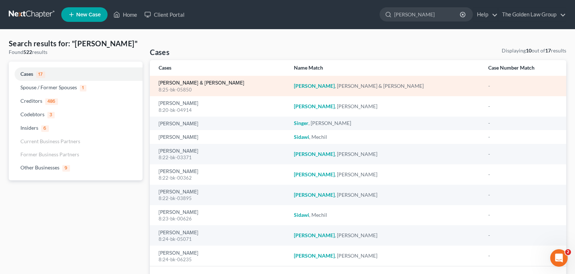
click at [167, 81] on link "[PERSON_NAME] & [PERSON_NAME]" at bounding box center [202, 83] width 86 height 5
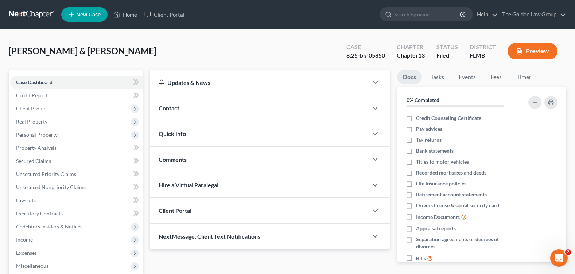
scroll to position [126, 0]
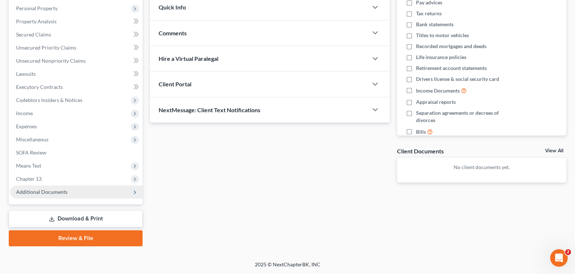
click at [65, 194] on span "Additional Documents" at bounding box center [41, 192] width 51 height 6
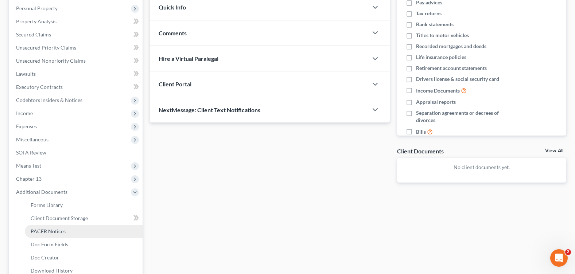
click at [68, 228] on link "PACER Notices" at bounding box center [84, 231] width 118 height 13
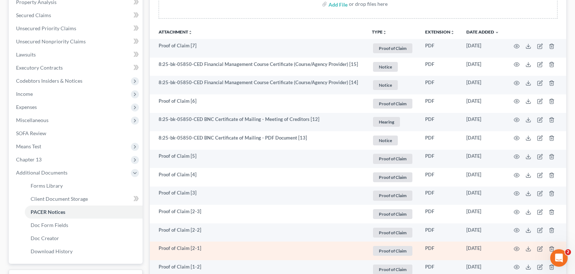
scroll to position [73, 0]
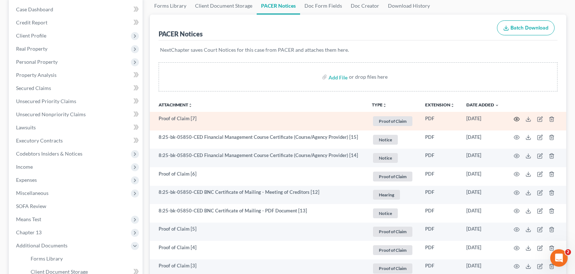
click at [515, 119] on icon "button" at bounding box center [517, 119] width 6 height 6
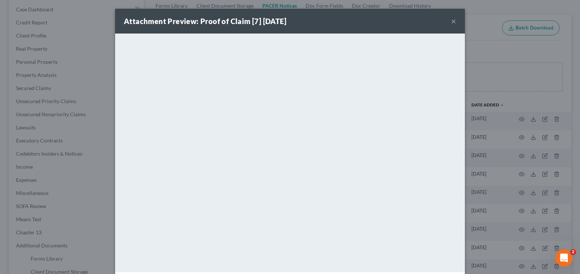
click at [451, 21] on button "×" at bounding box center [453, 21] width 5 height 9
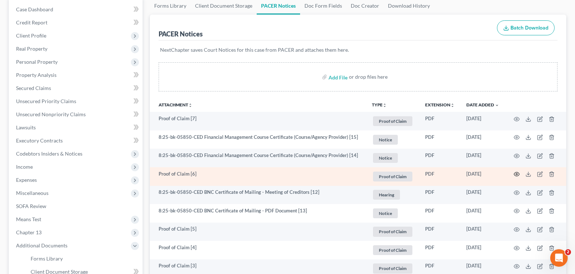
click at [518, 174] on icon "button" at bounding box center [517, 174] width 6 height 6
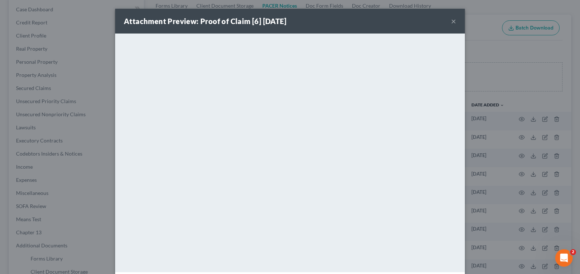
click at [451, 20] on button "×" at bounding box center [453, 21] width 5 height 9
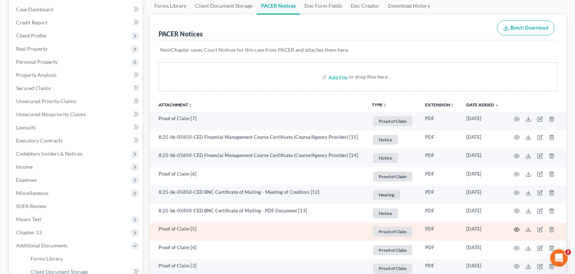
click at [517, 229] on circle "button" at bounding box center [516, 229] width 1 height 1
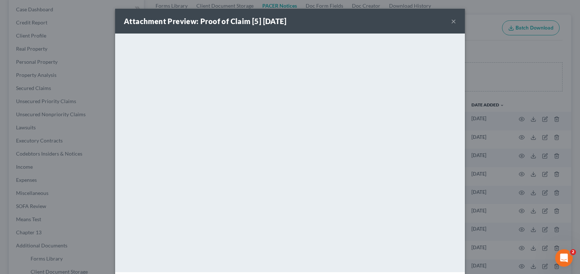
click at [451, 21] on button "×" at bounding box center [453, 21] width 5 height 9
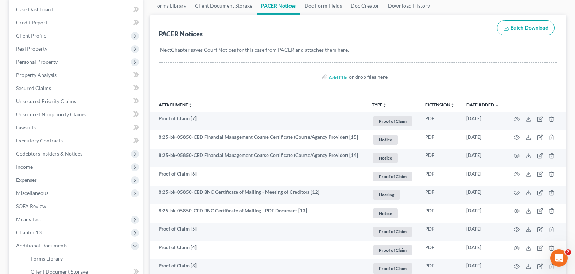
scroll to position [109, 0]
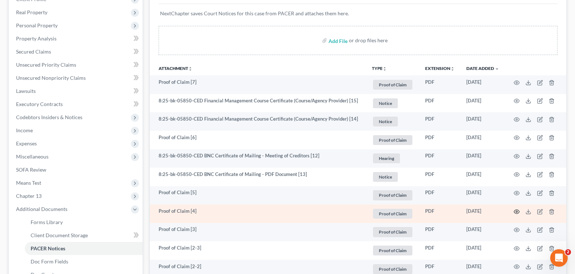
click at [514, 210] on icon "button" at bounding box center [517, 212] width 6 height 6
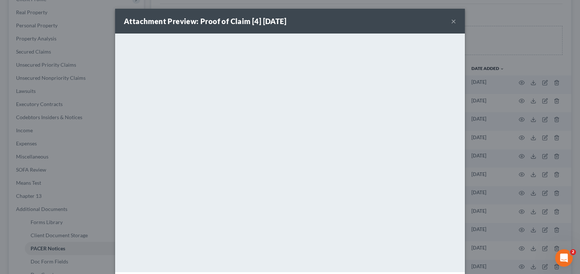
click at [451, 21] on button "×" at bounding box center [453, 21] width 5 height 9
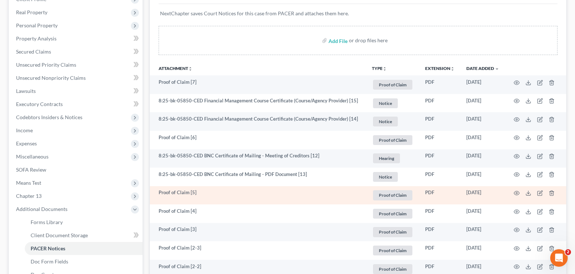
scroll to position [146, 0]
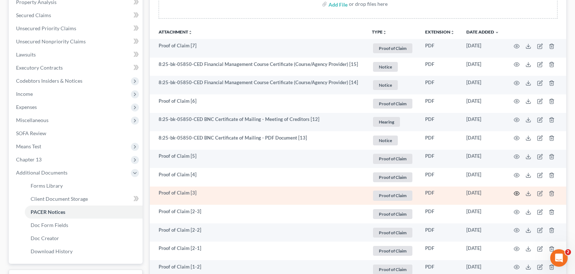
click at [515, 193] on icon "button" at bounding box center [517, 194] width 6 height 6
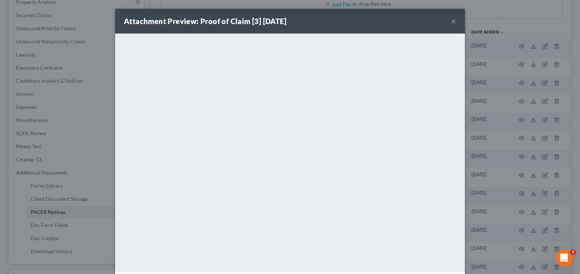
click at [452, 23] on button "×" at bounding box center [453, 21] width 5 height 9
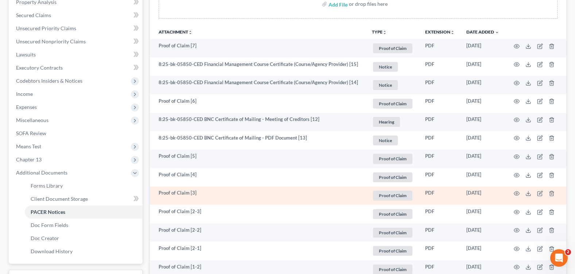
scroll to position [182, 0]
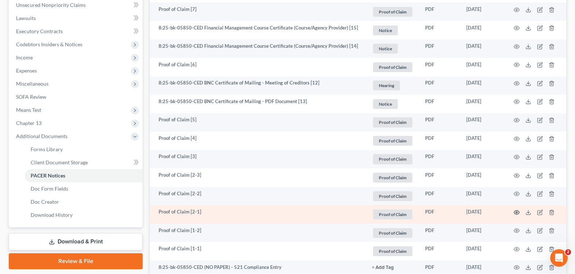
click at [517, 212] on circle "button" at bounding box center [516, 212] width 1 height 1
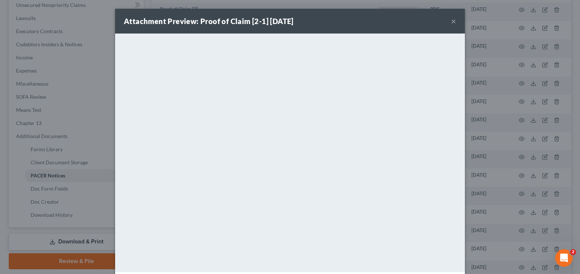
click at [451, 20] on button "×" at bounding box center [453, 21] width 5 height 9
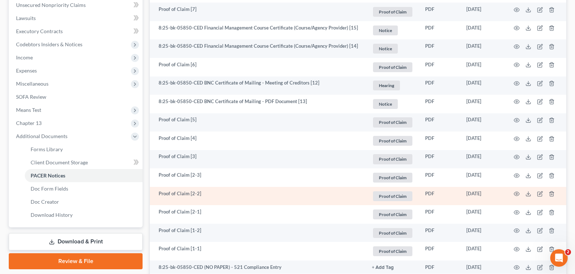
scroll to position [219, 0]
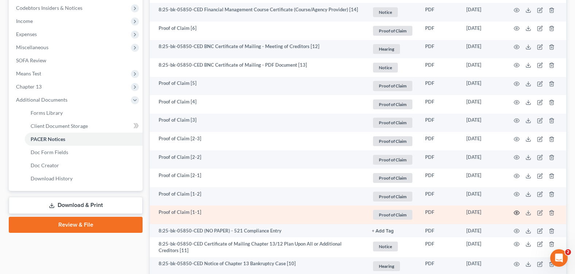
click at [515, 213] on icon "button" at bounding box center [517, 213] width 6 height 6
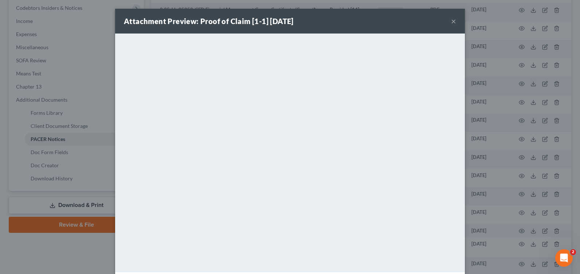
click at [452, 22] on button "×" at bounding box center [453, 21] width 5 height 9
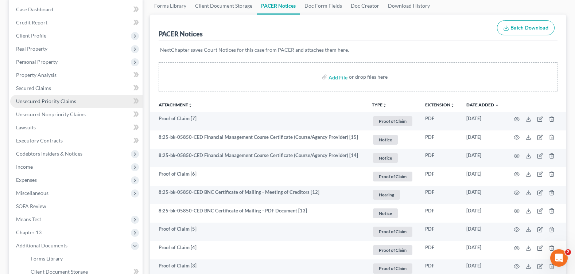
scroll to position [0, 0]
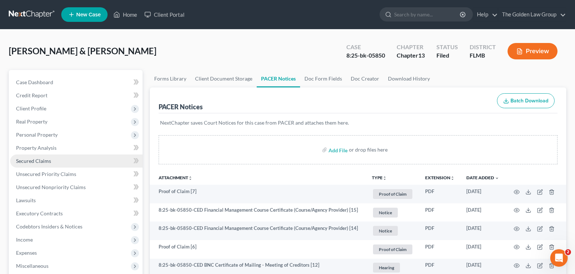
click at [46, 163] on span "Secured Claims" at bounding box center [33, 161] width 35 height 6
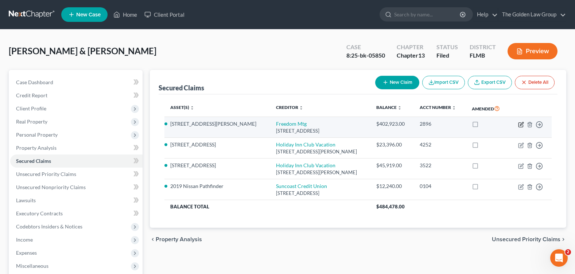
click at [520, 125] on icon "button" at bounding box center [521, 123] width 3 height 3
select select "9"
select select "4"
select select "2"
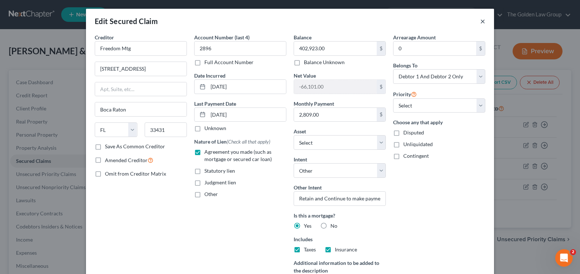
click at [482, 19] on button "×" at bounding box center [482, 21] width 5 height 9
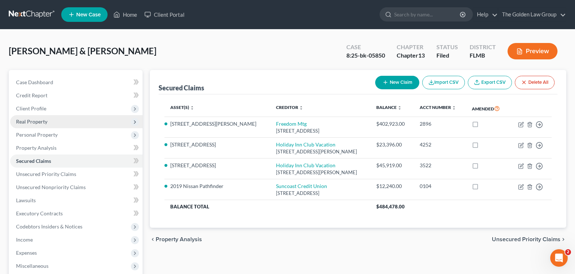
click at [53, 121] on span "Real Property" at bounding box center [76, 121] width 132 height 13
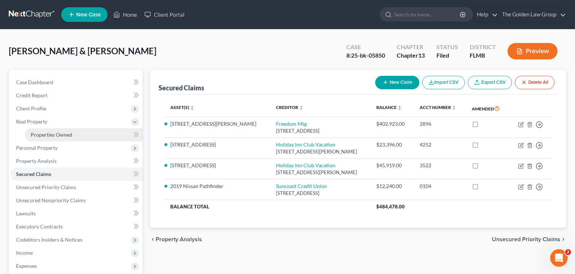
click at [59, 135] on span "Properties Owned" at bounding box center [52, 135] width 42 height 6
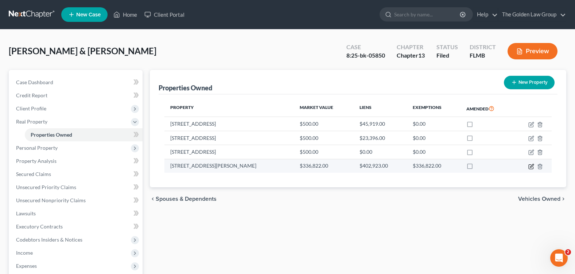
drag, startPoint x: 530, startPoint y: 165, endPoint x: 500, endPoint y: 171, distance: 30.9
click at [523, 166] on td at bounding box center [532, 166] width 39 height 14
click at [529, 167] on icon "button" at bounding box center [531, 167] width 6 height 6
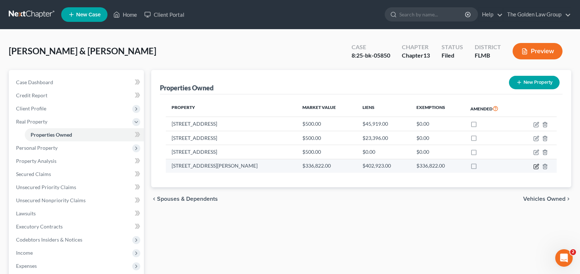
select select "9"
select select "2"
select select "0"
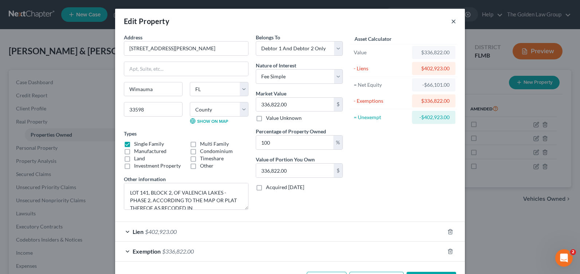
click at [451, 23] on button "×" at bounding box center [453, 21] width 5 height 9
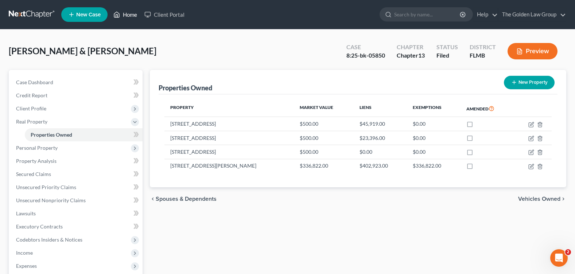
click at [128, 14] on link "Home" at bounding box center [125, 14] width 31 height 13
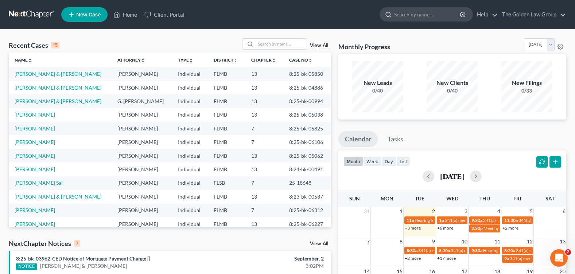
click at [395, 15] on input "search" at bounding box center [427, 14] width 67 height 13
type input "[PERSON_NAME]"
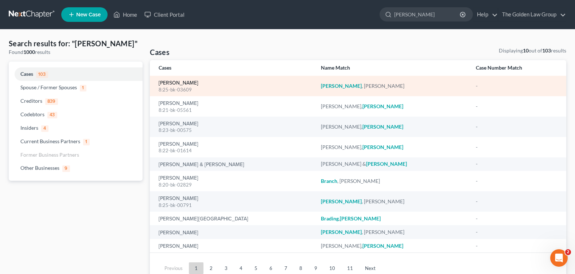
click at [168, 82] on link "[PERSON_NAME]" at bounding box center [179, 83] width 40 height 5
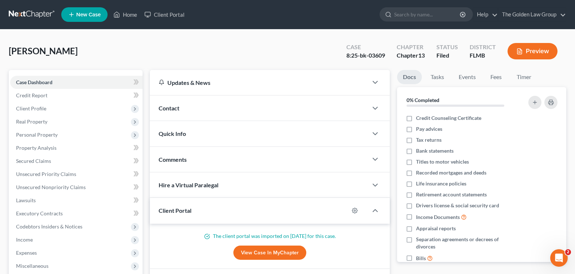
scroll to position [126, 0]
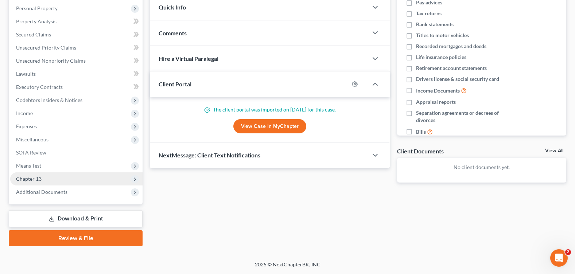
click at [39, 183] on span "Chapter 13" at bounding box center [76, 178] width 132 height 13
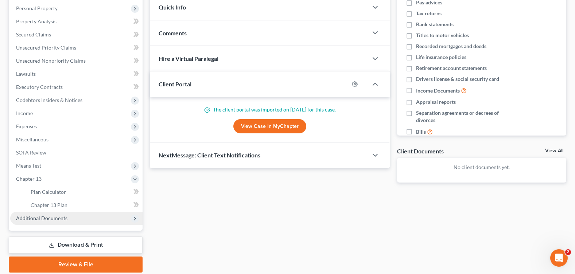
click at [49, 219] on span "Additional Documents" at bounding box center [41, 218] width 51 height 6
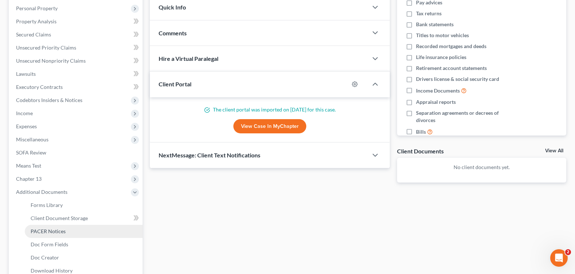
click at [63, 235] on link "PACER Notices" at bounding box center [84, 231] width 118 height 13
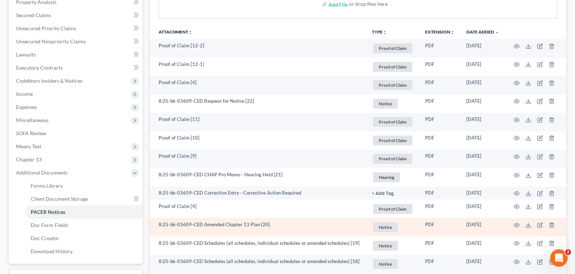
scroll to position [182, 0]
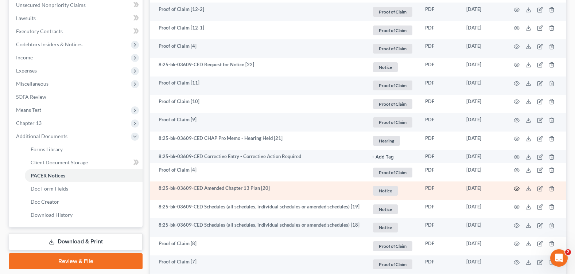
click at [516, 188] on circle "button" at bounding box center [516, 188] width 1 height 1
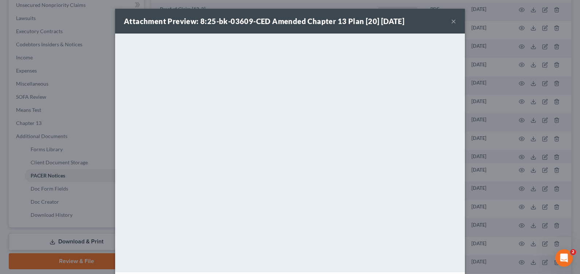
click at [448, 19] on div "Attachment Preview: 8:25-bk-03609-CED Amended Chapter 13 Plan [20] [DATE] ×" at bounding box center [290, 21] width 350 height 25
click at [453, 21] on button "×" at bounding box center [453, 21] width 5 height 9
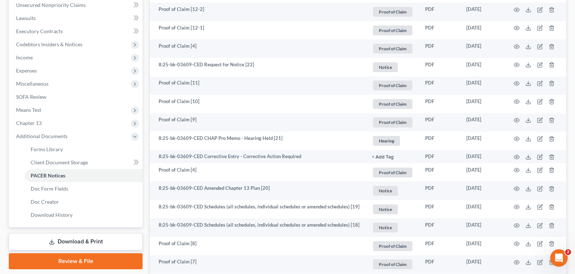
scroll to position [0, 0]
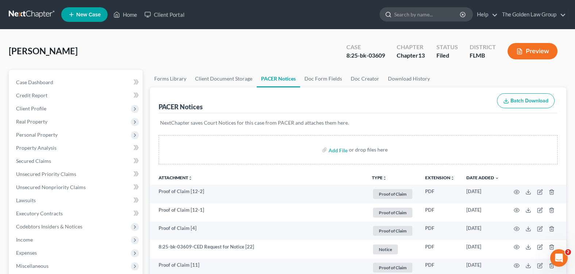
click at [405, 17] on input "search" at bounding box center [427, 14] width 67 height 13
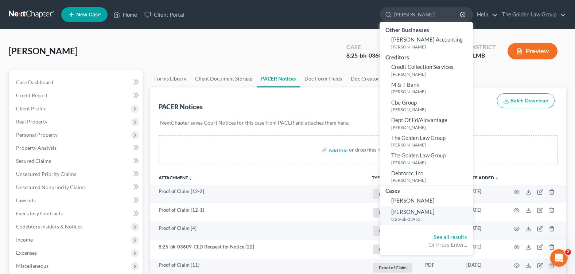
type input "[PERSON_NAME]"
click at [393, 213] on span "[PERSON_NAME]" at bounding box center [412, 211] width 43 height 7
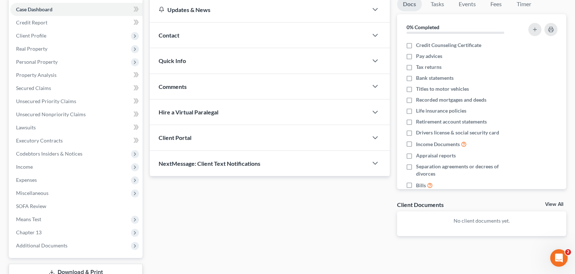
scroll to position [126, 0]
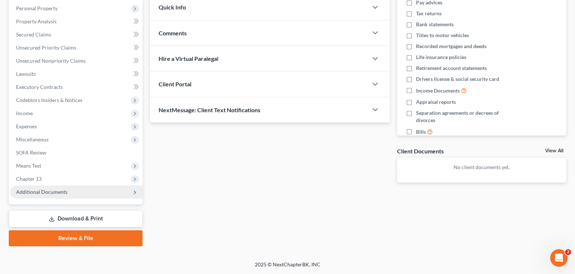
click at [51, 192] on span "Additional Documents" at bounding box center [41, 192] width 51 height 6
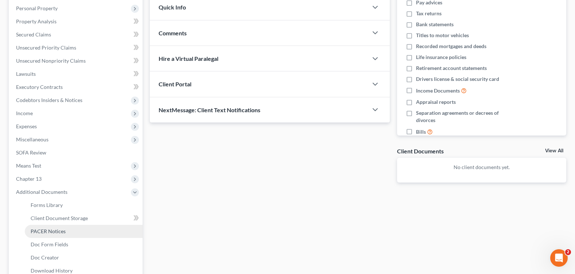
click at [55, 229] on span "PACER Notices" at bounding box center [48, 231] width 35 height 6
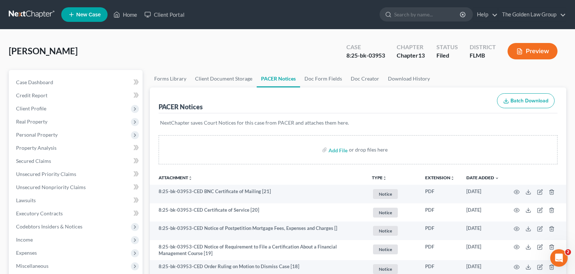
click at [190, 48] on div "[PERSON_NAME] Upgraded Case 8:25-bk-03953 Chapter Chapter 13 Status Filed Distr…" at bounding box center [287, 54] width 557 height 32
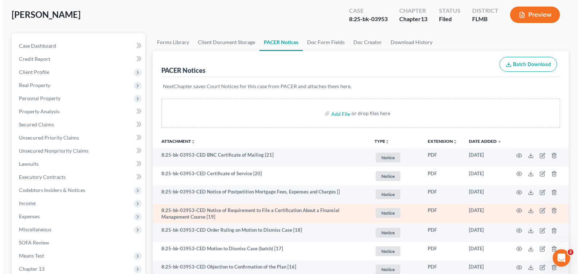
scroll to position [109, 0]
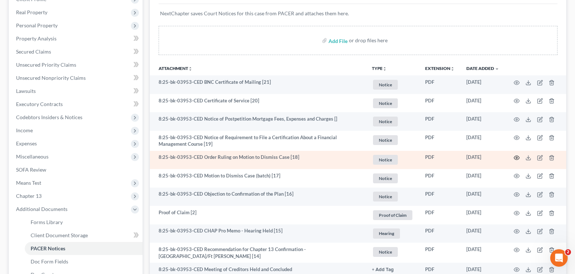
click at [516, 156] on icon "button" at bounding box center [516, 158] width 5 height 4
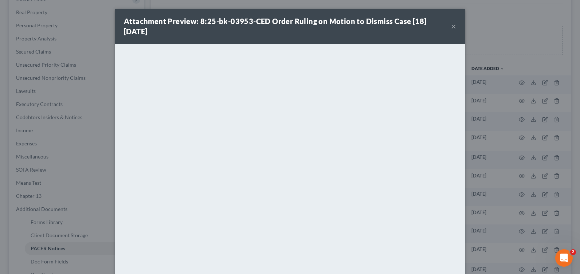
click at [451, 26] on button "×" at bounding box center [453, 26] width 5 height 9
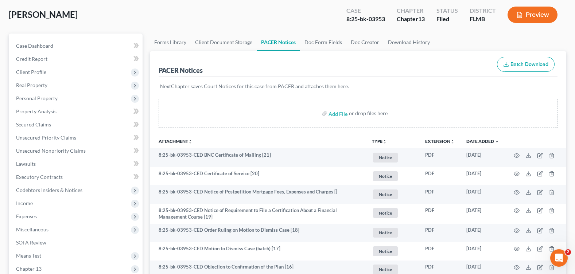
scroll to position [0, 0]
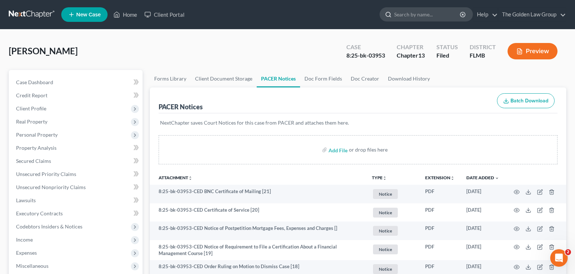
click at [408, 12] on input "search" at bounding box center [427, 14] width 67 height 13
type input "bonastre"
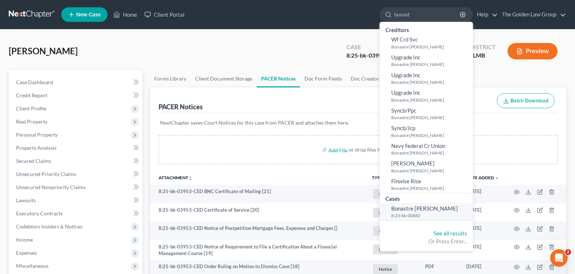
type input "bonast"
click at [394, 207] on span "Bonastre [PERSON_NAME]" at bounding box center [424, 208] width 67 height 7
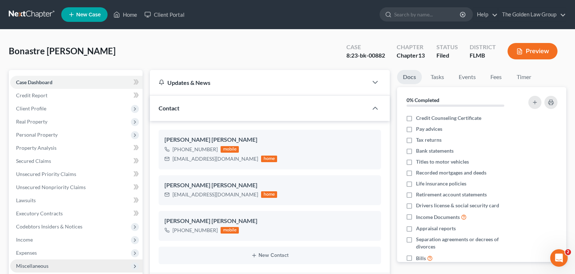
scroll to position [109, 0]
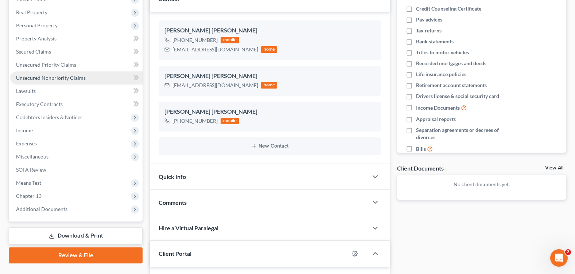
click at [64, 76] on span "Unsecured Nonpriority Claims" at bounding box center [51, 78] width 70 height 6
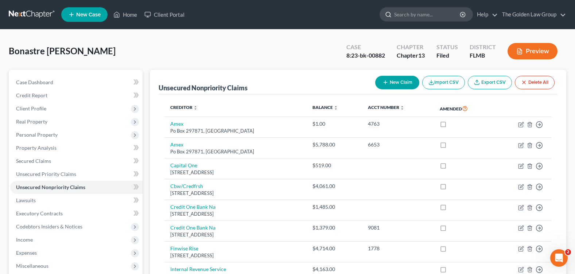
click at [412, 11] on input "search" at bounding box center [427, 14] width 67 height 13
